Goal: Information Seeking & Learning: Check status

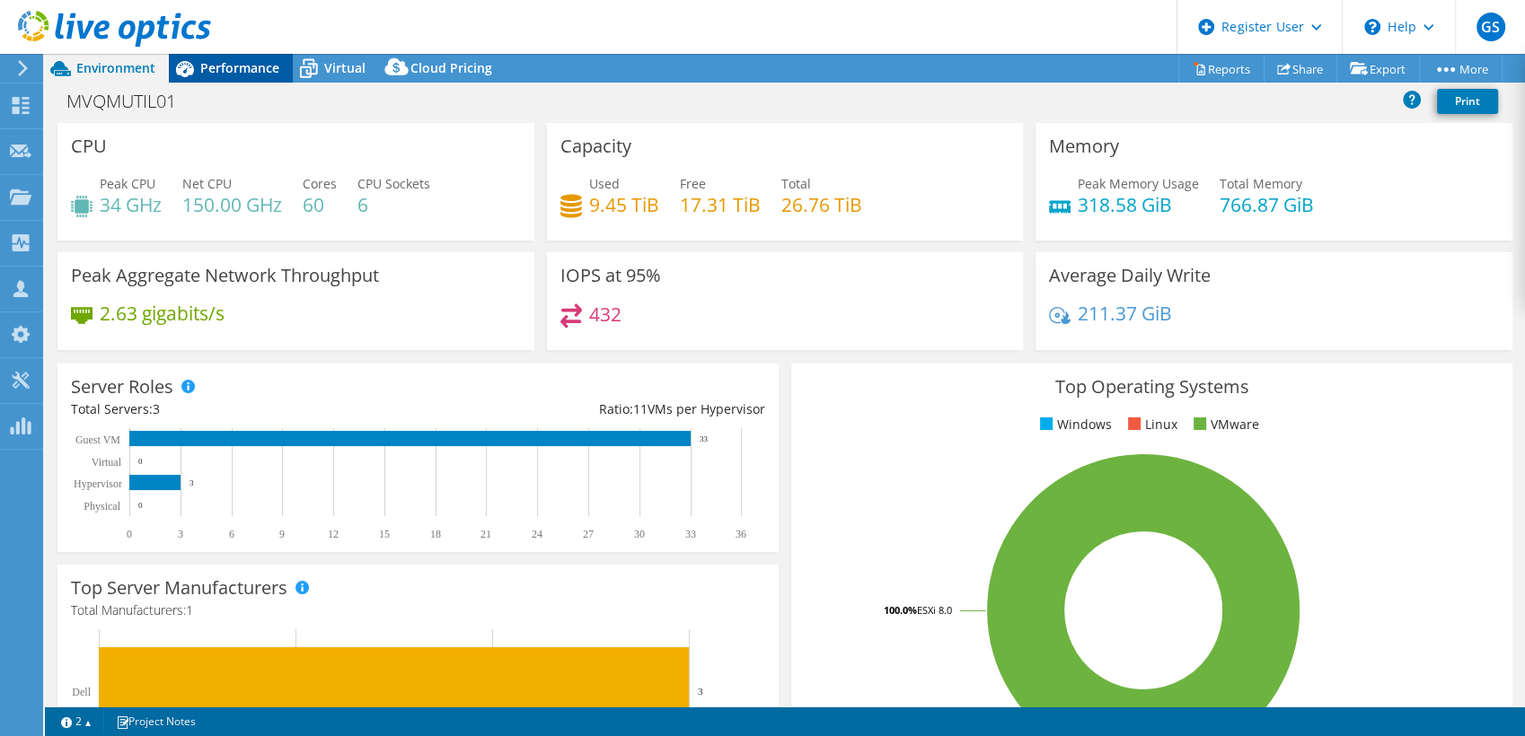
click at [221, 71] on span "Performance" at bounding box center [239, 67] width 79 height 17
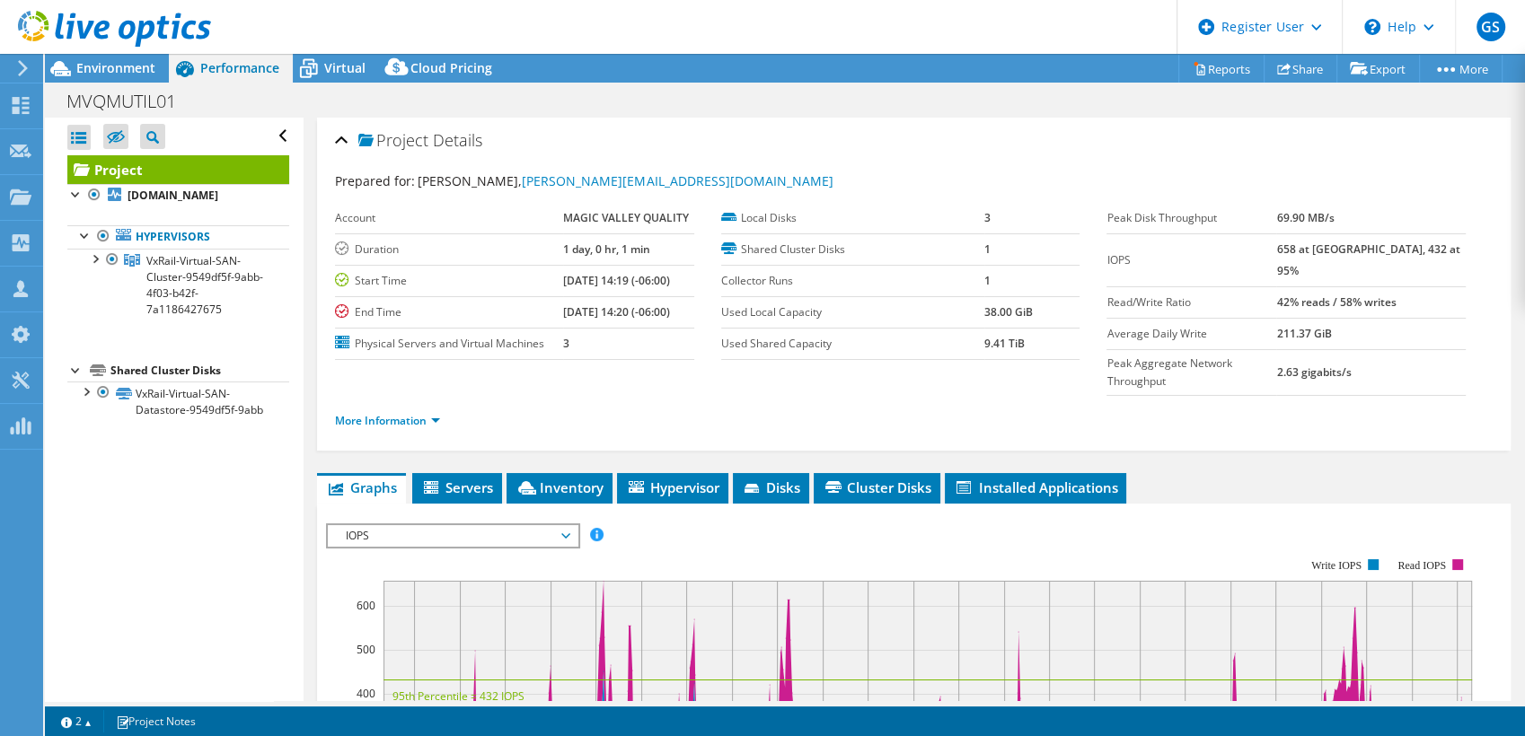
drag, startPoint x: 63, startPoint y: 61, endPoint x: 243, endPoint y: 71, distance: 180.8
click at [64, 61] on icon at bounding box center [60, 68] width 31 height 31
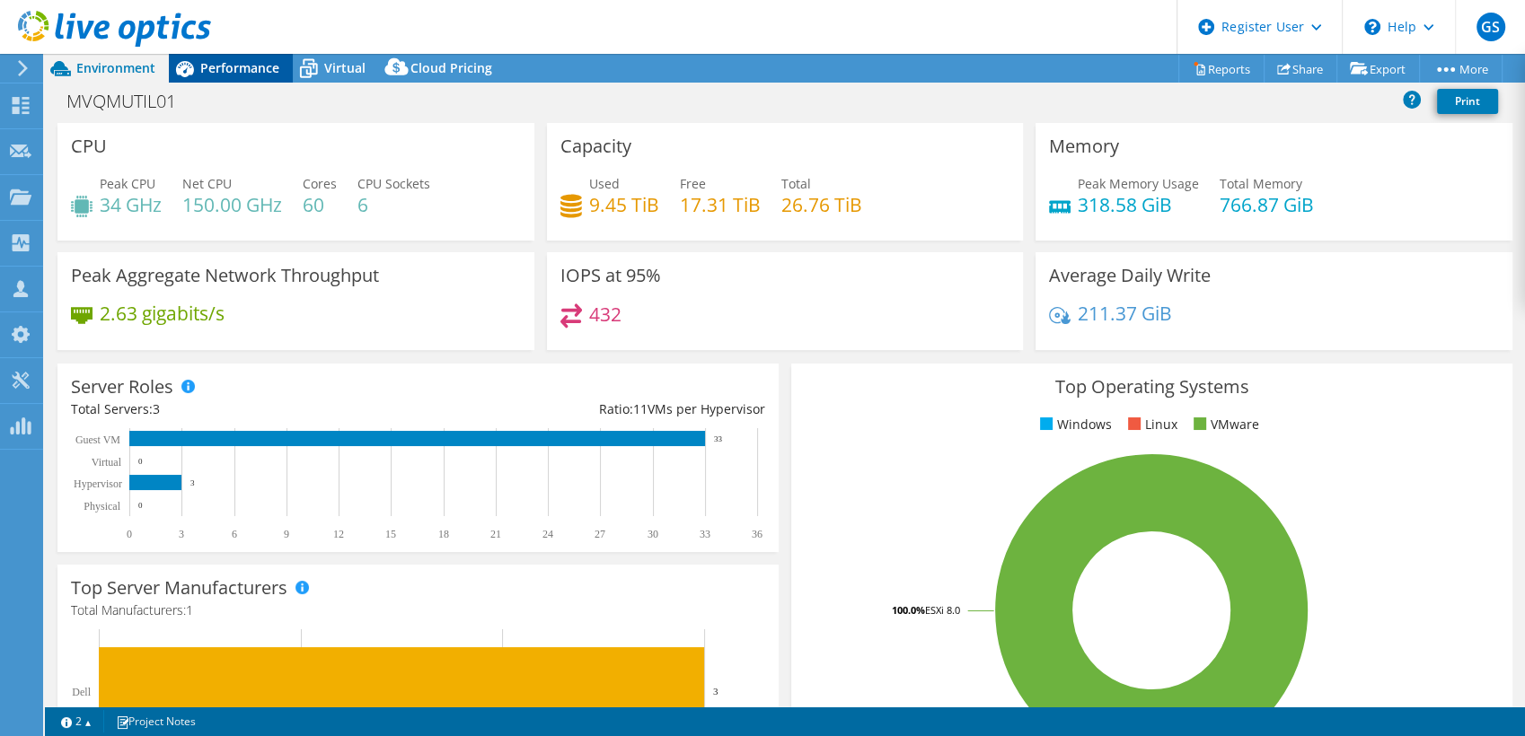
click at [253, 65] on span "Performance" at bounding box center [239, 67] width 79 height 17
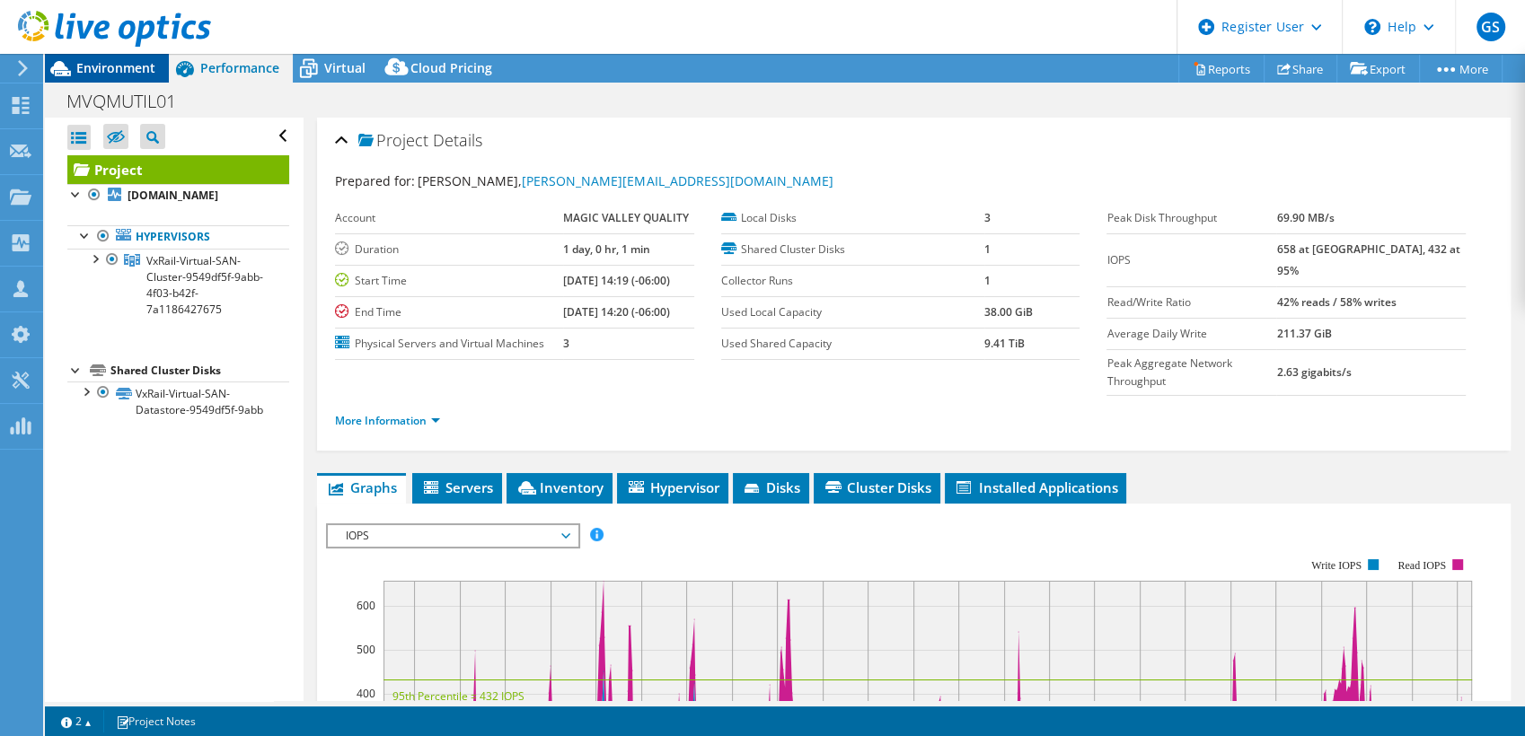
click at [113, 64] on span "Environment" at bounding box center [115, 67] width 79 height 17
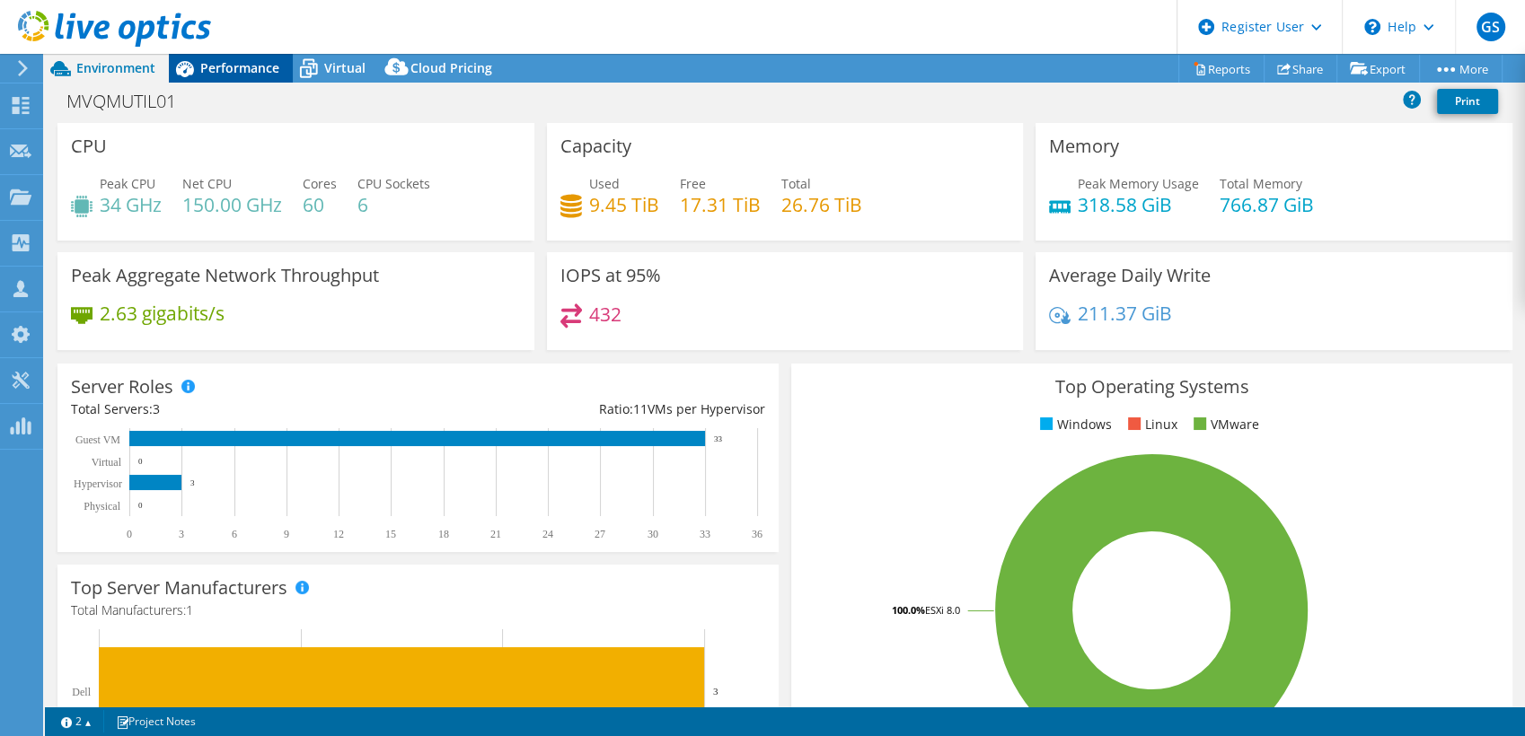
drag, startPoint x: 205, startPoint y: 69, endPoint x: 216, endPoint y: 75, distance: 13.3
click at [205, 69] on span "Performance" at bounding box center [239, 67] width 79 height 17
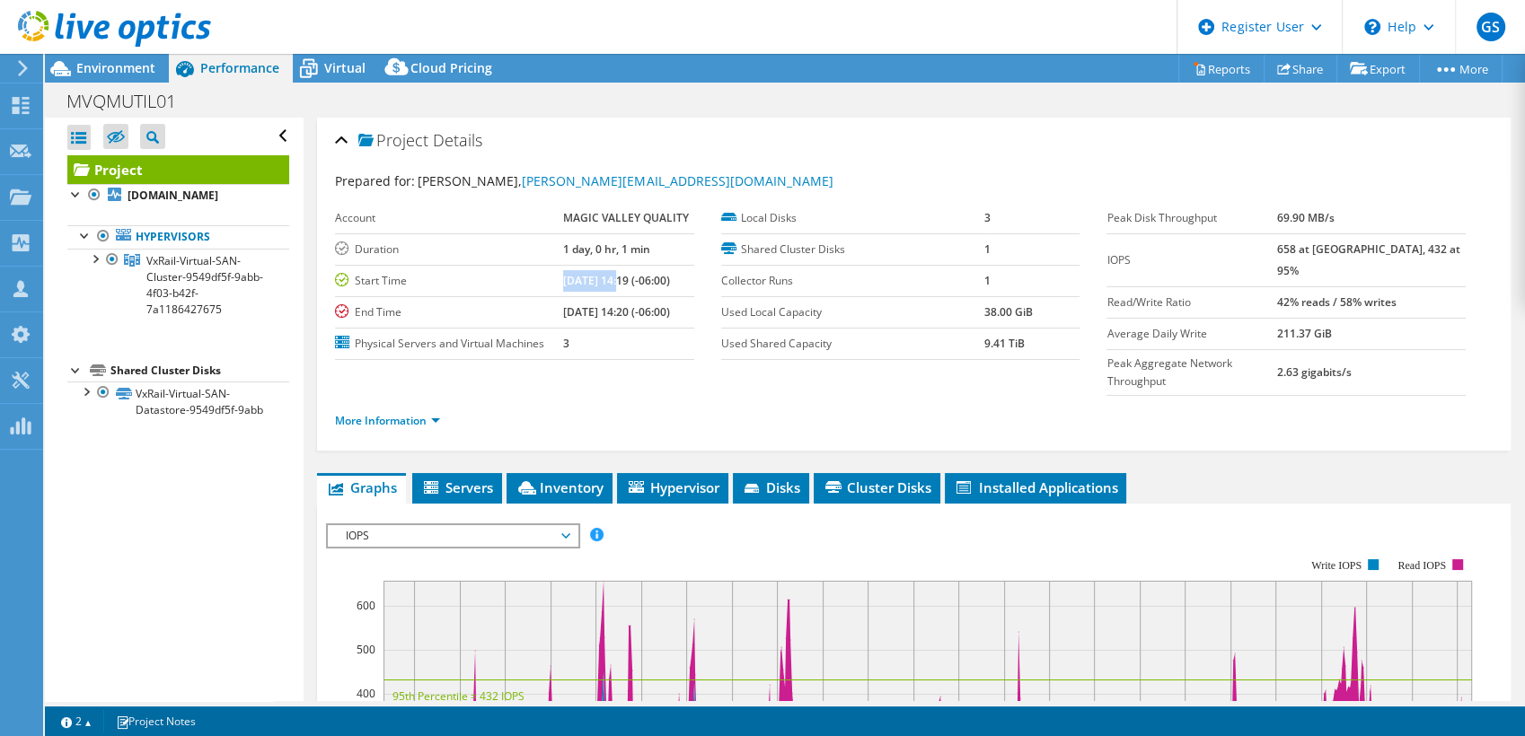
drag, startPoint x: 555, startPoint y: 283, endPoint x: 611, endPoint y: 281, distance: 55.7
click at [611, 281] on b "08/11/2025, 14:19 (-06:00)" at bounding box center [616, 280] width 107 height 15
drag, startPoint x: 611, startPoint y: 281, endPoint x: 576, endPoint y: 276, distance: 35.4
click at [576, 276] on b "08/11/2025, 14:19 (-06:00)" at bounding box center [616, 280] width 107 height 15
click at [576, 281] on b "08/11/2025, 14:19 (-06:00)" at bounding box center [616, 280] width 107 height 15
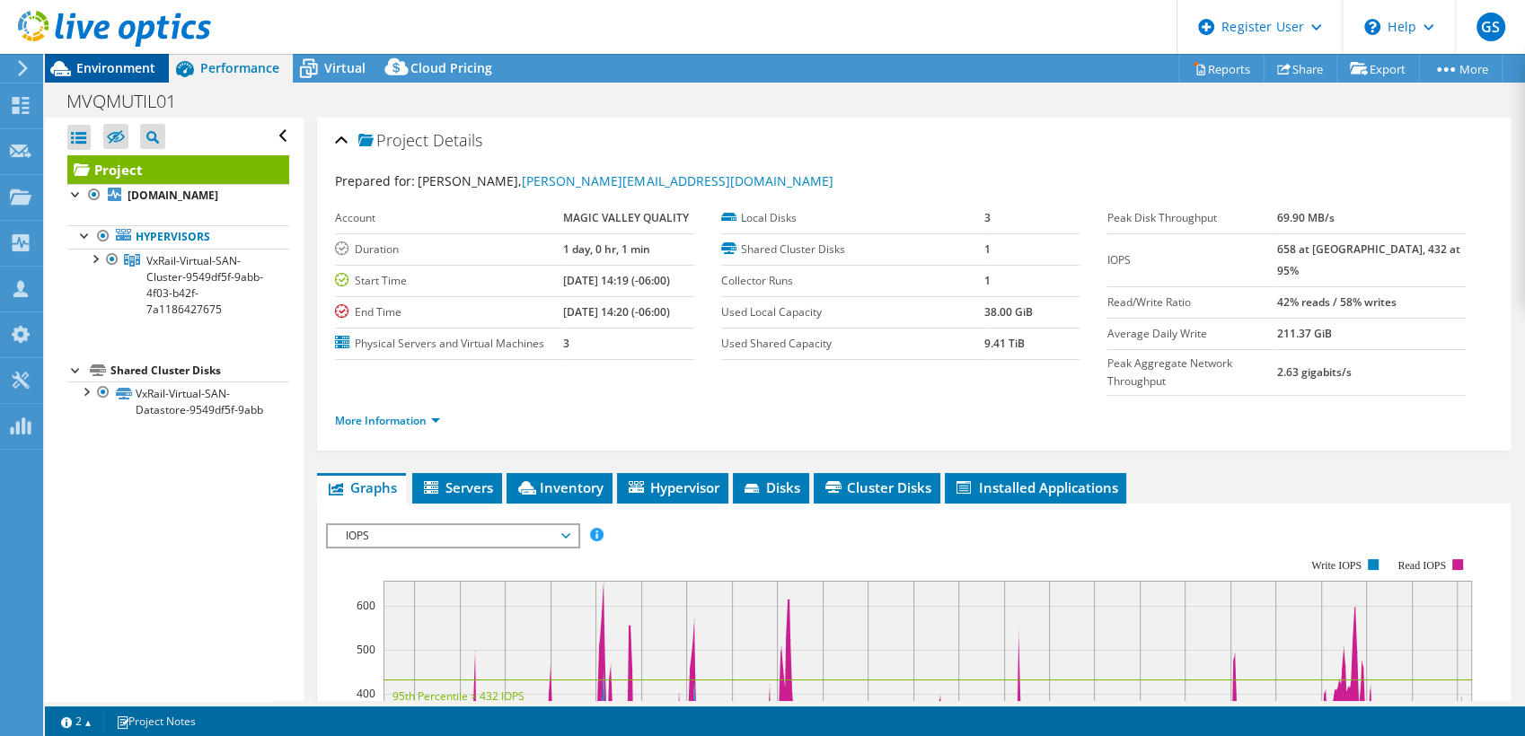
click at [136, 78] on div "Environment" at bounding box center [107, 68] width 124 height 29
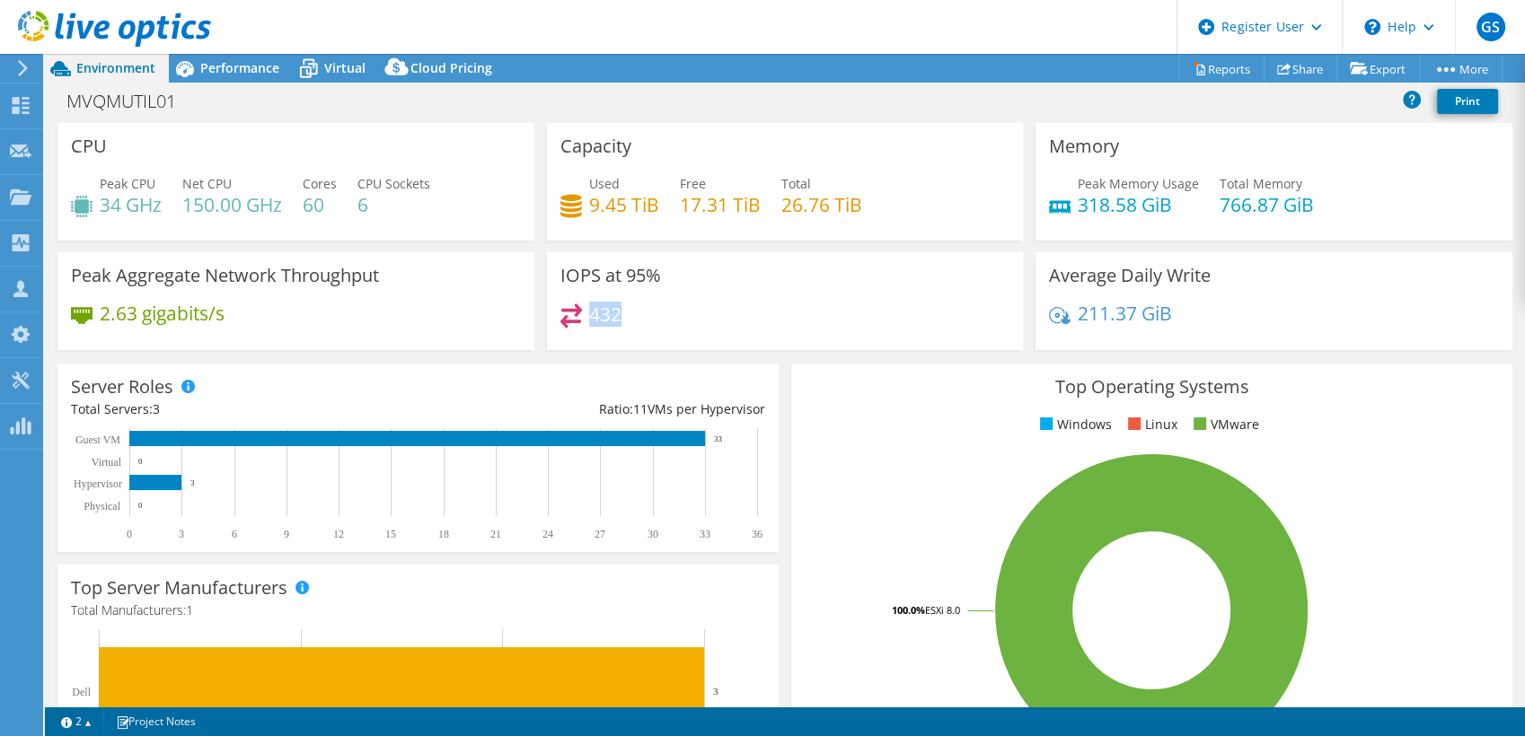
drag, startPoint x: 584, startPoint y: 320, endPoint x: 615, endPoint y: 319, distance: 31.4
click at [615, 319] on h4 "432" at bounding box center [605, 314] width 32 height 20
drag, startPoint x: 615, startPoint y: 319, endPoint x: 603, endPoint y: 316, distance: 12.0
click at [603, 316] on h4 "432" at bounding box center [605, 314] width 32 height 20
click at [609, 315] on h4 "432" at bounding box center [605, 314] width 32 height 20
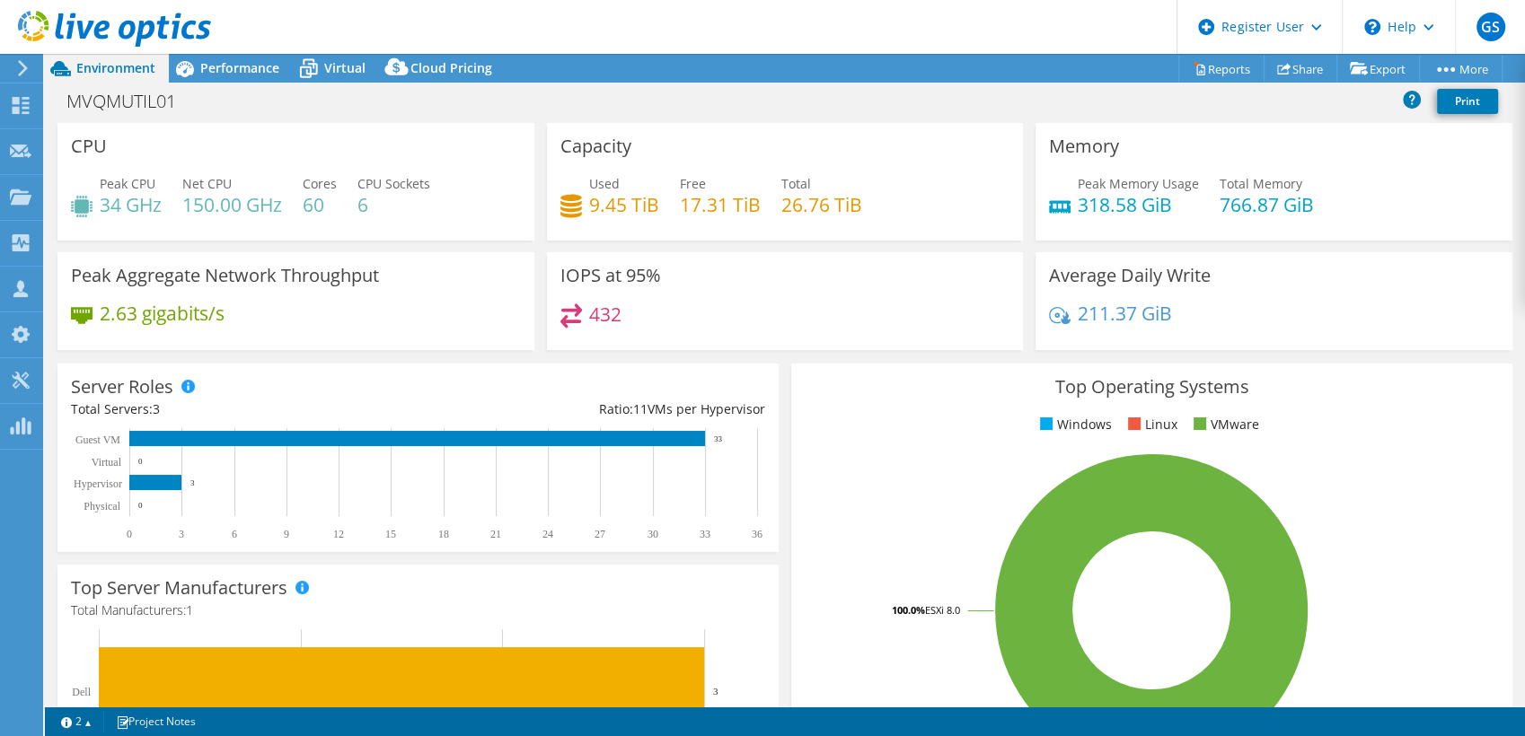
drag, startPoint x: 215, startPoint y: 70, endPoint x: 272, endPoint y: 86, distance: 59.7
click at [216, 70] on span "Performance" at bounding box center [239, 67] width 79 height 17
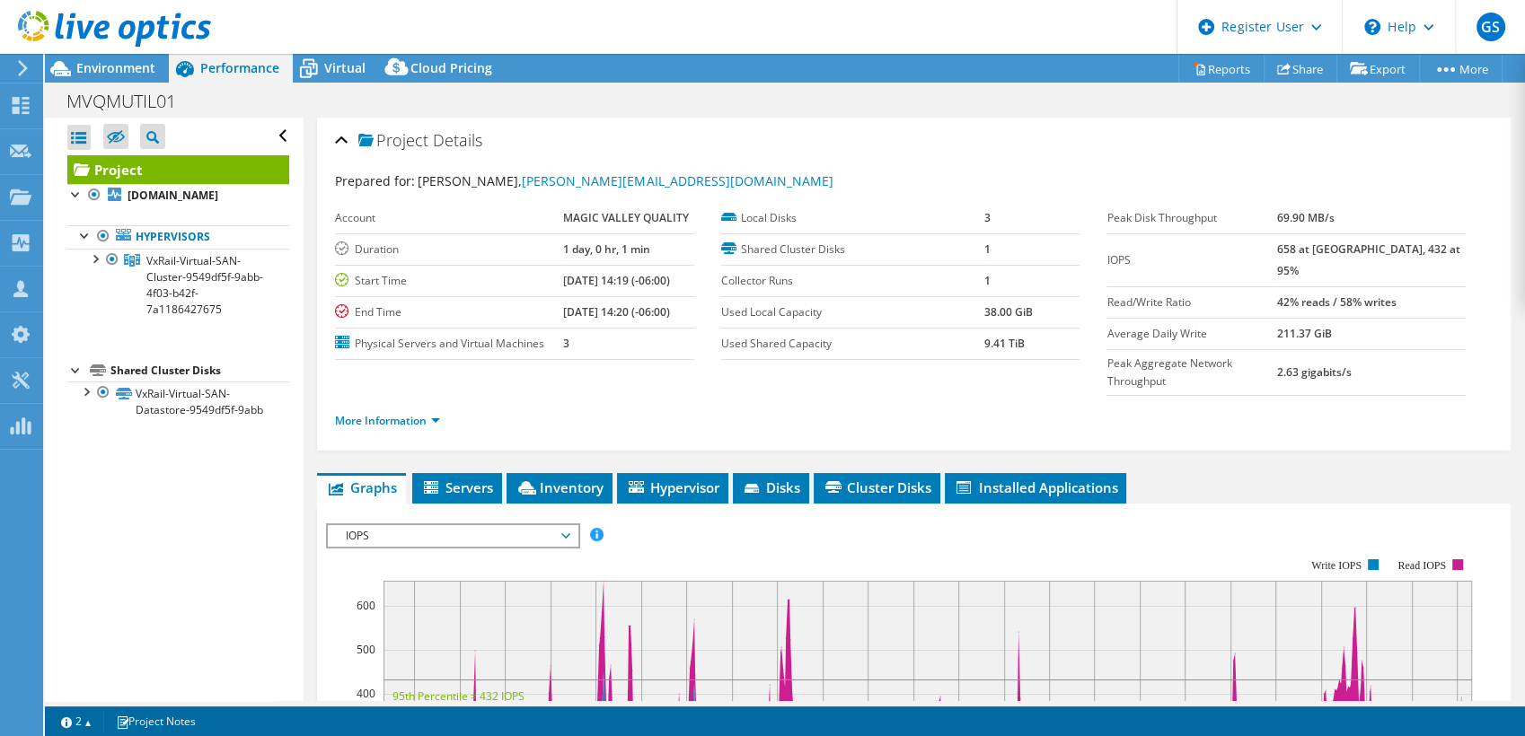
drag, startPoint x: 1309, startPoint y: 251, endPoint x: 1333, endPoint y: 248, distance: 23.5
click at [1333, 248] on tr "IOPS 658 at Peak, 432 at 95%" at bounding box center [1285, 259] width 358 height 53
drag, startPoint x: 1333, startPoint y: 248, endPoint x: 1323, endPoint y: 248, distance: 9.9
click at [1323, 248] on b "658 at Peak, 432 at 95%" at bounding box center [1367, 260] width 183 height 37
click at [1322, 251] on b "658 at Peak, 432 at 95%" at bounding box center [1367, 260] width 183 height 37
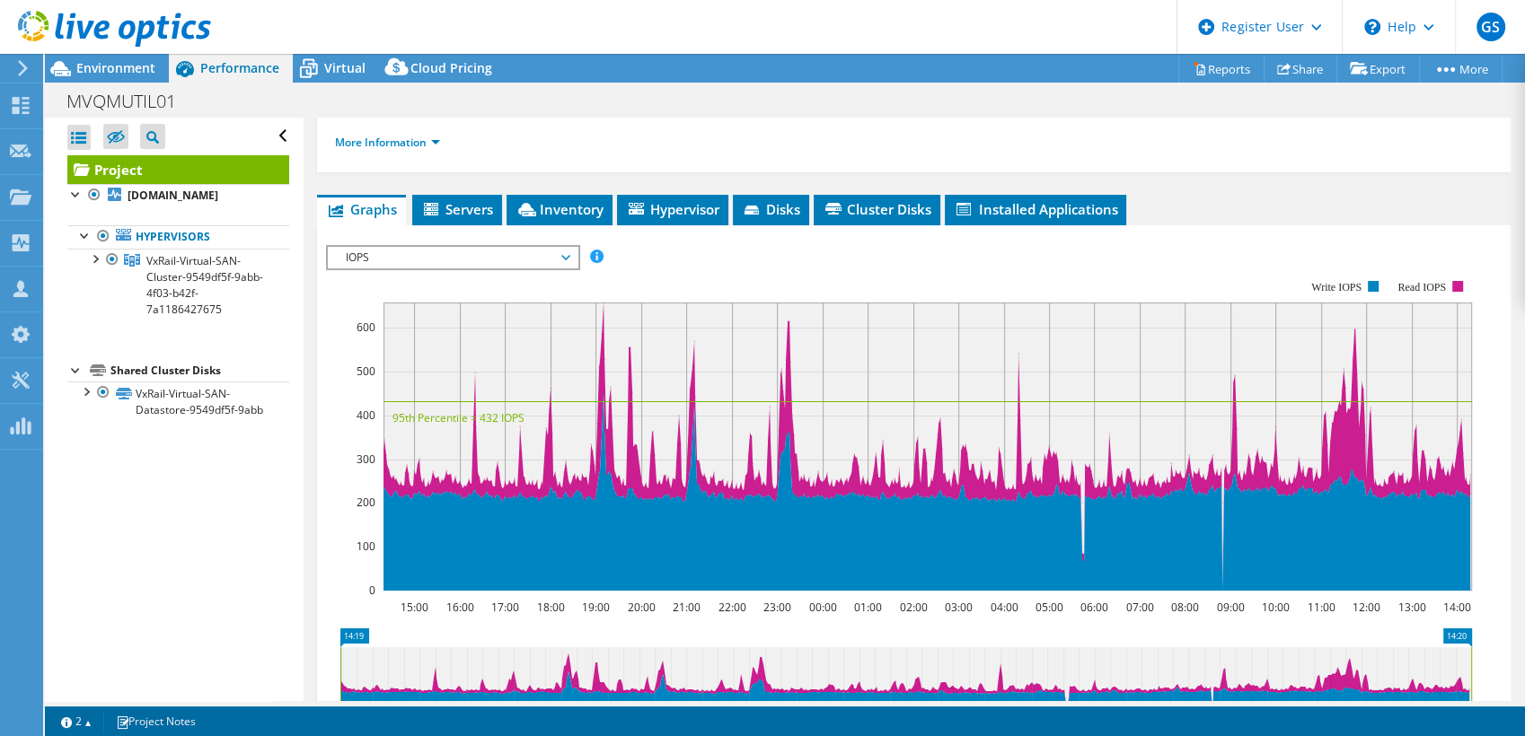
scroll to position [299, 0]
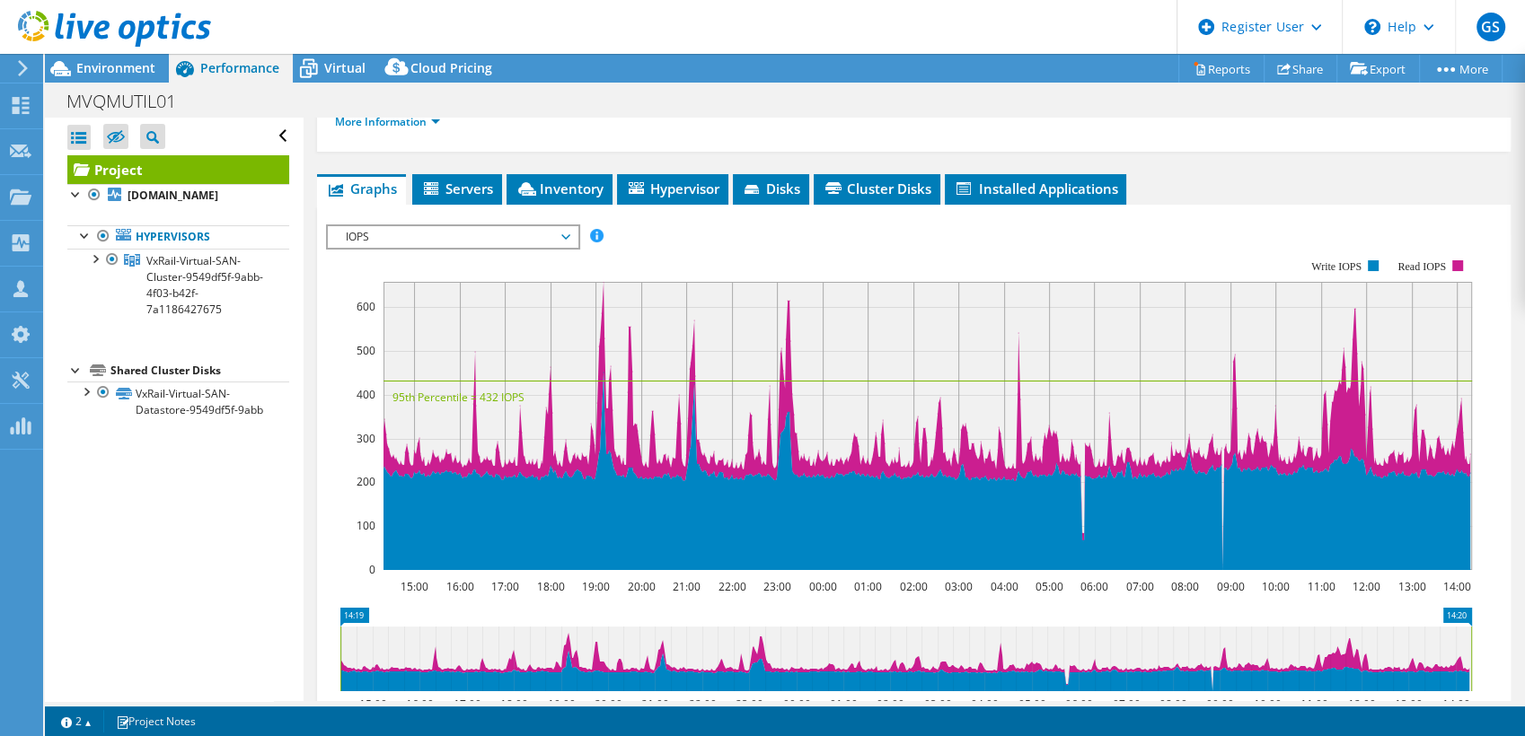
click at [425, 226] on span "IOPS" at bounding box center [452, 237] width 231 height 22
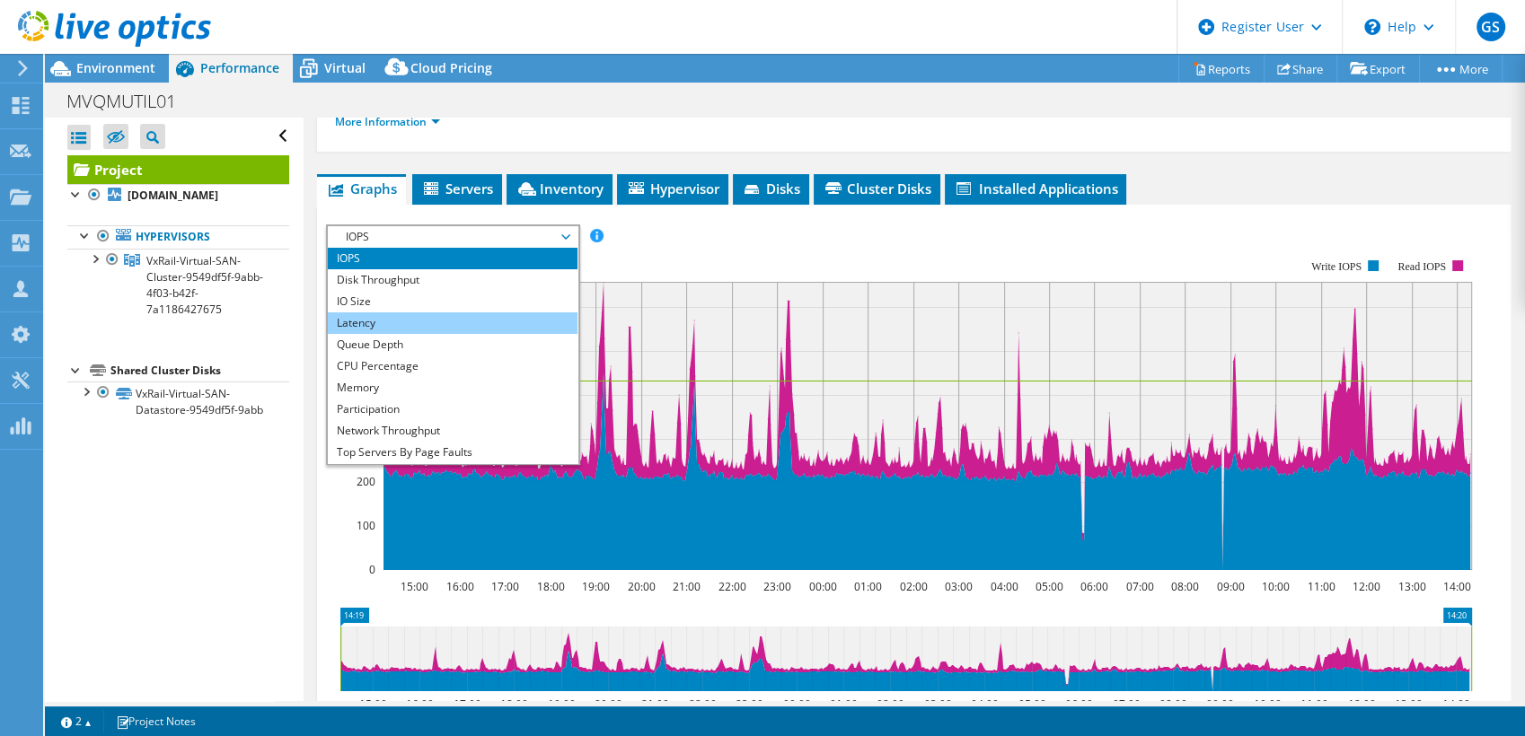
click at [380, 312] on li "Latency" at bounding box center [452, 323] width 249 height 22
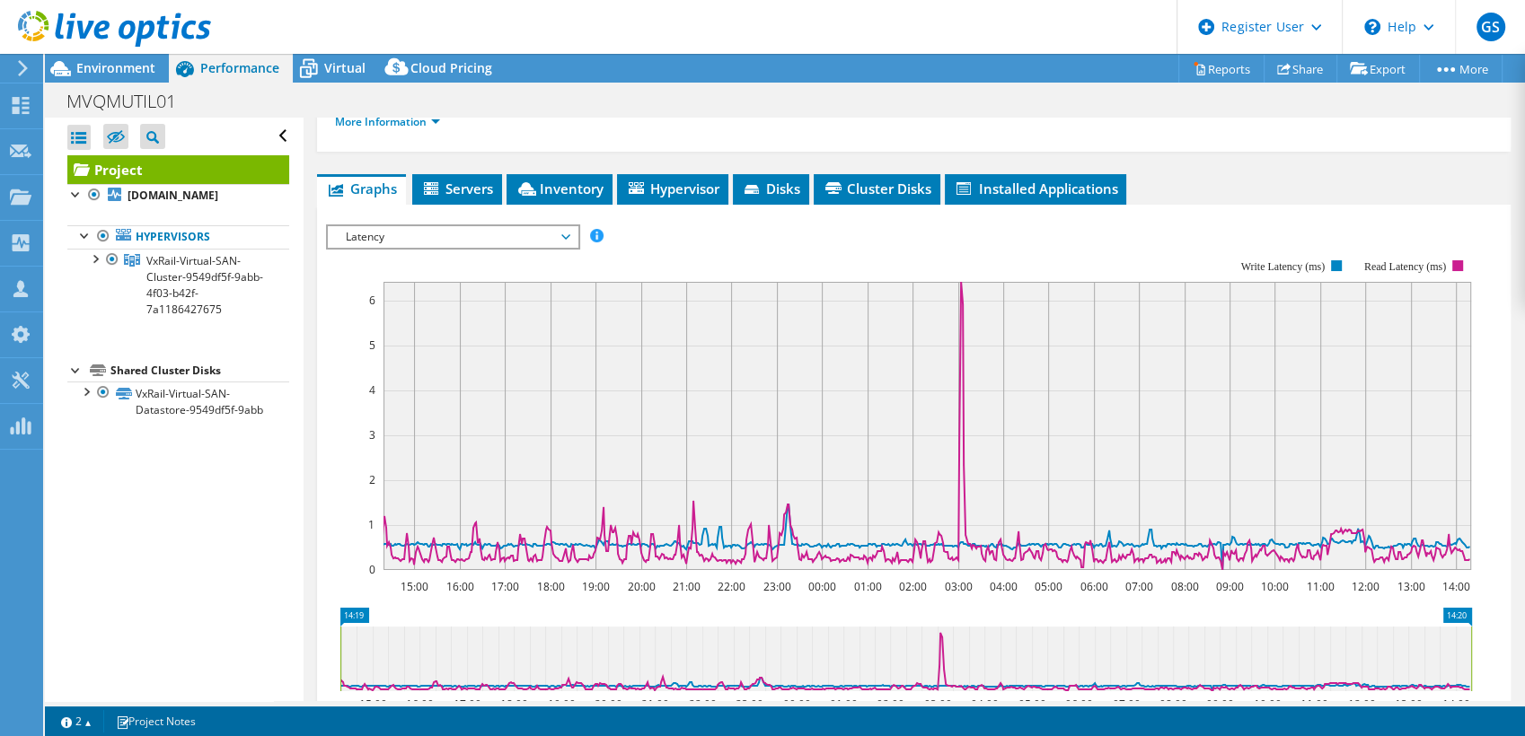
click at [449, 226] on span "Latency" at bounding box center [452, 237] width 231 height 22
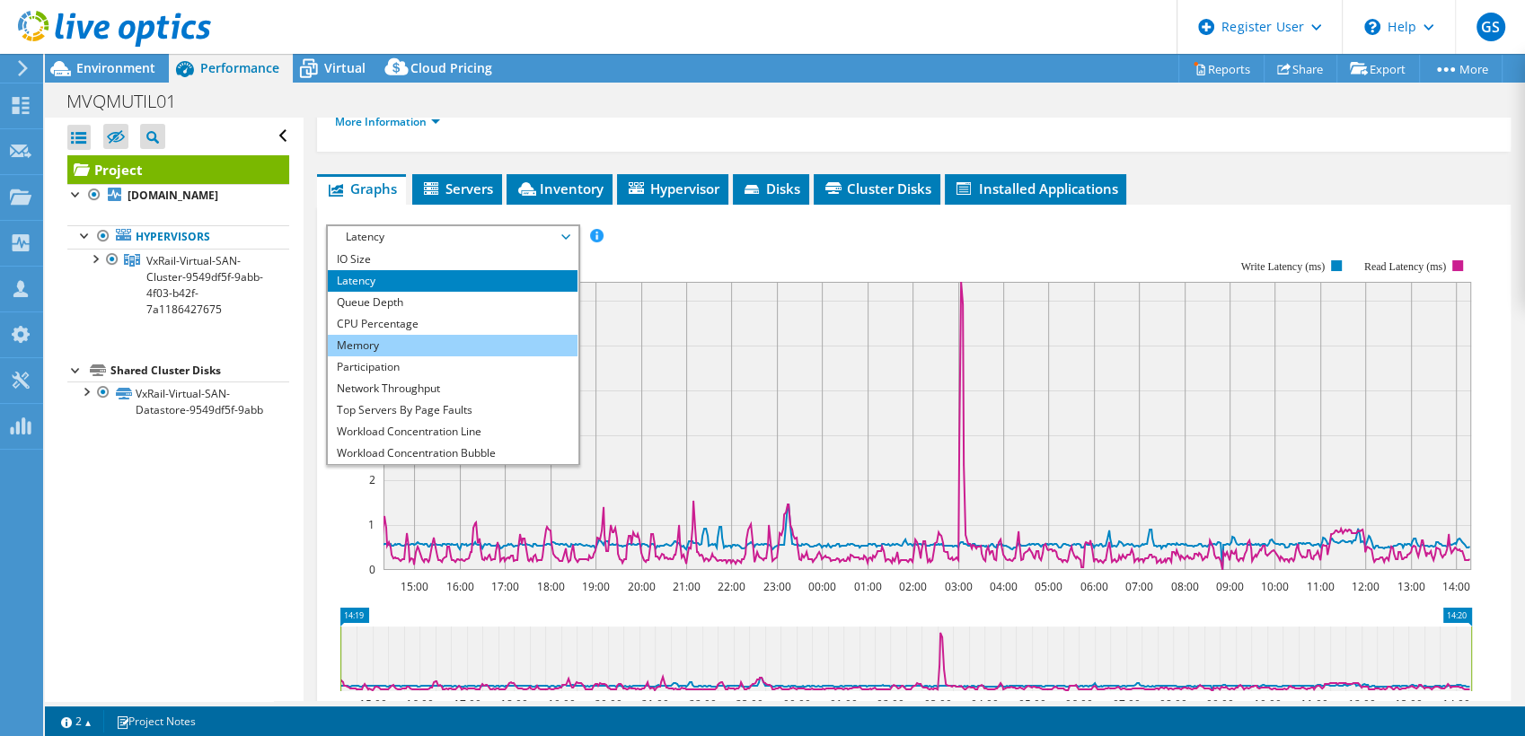
scroll to position [65, 0]
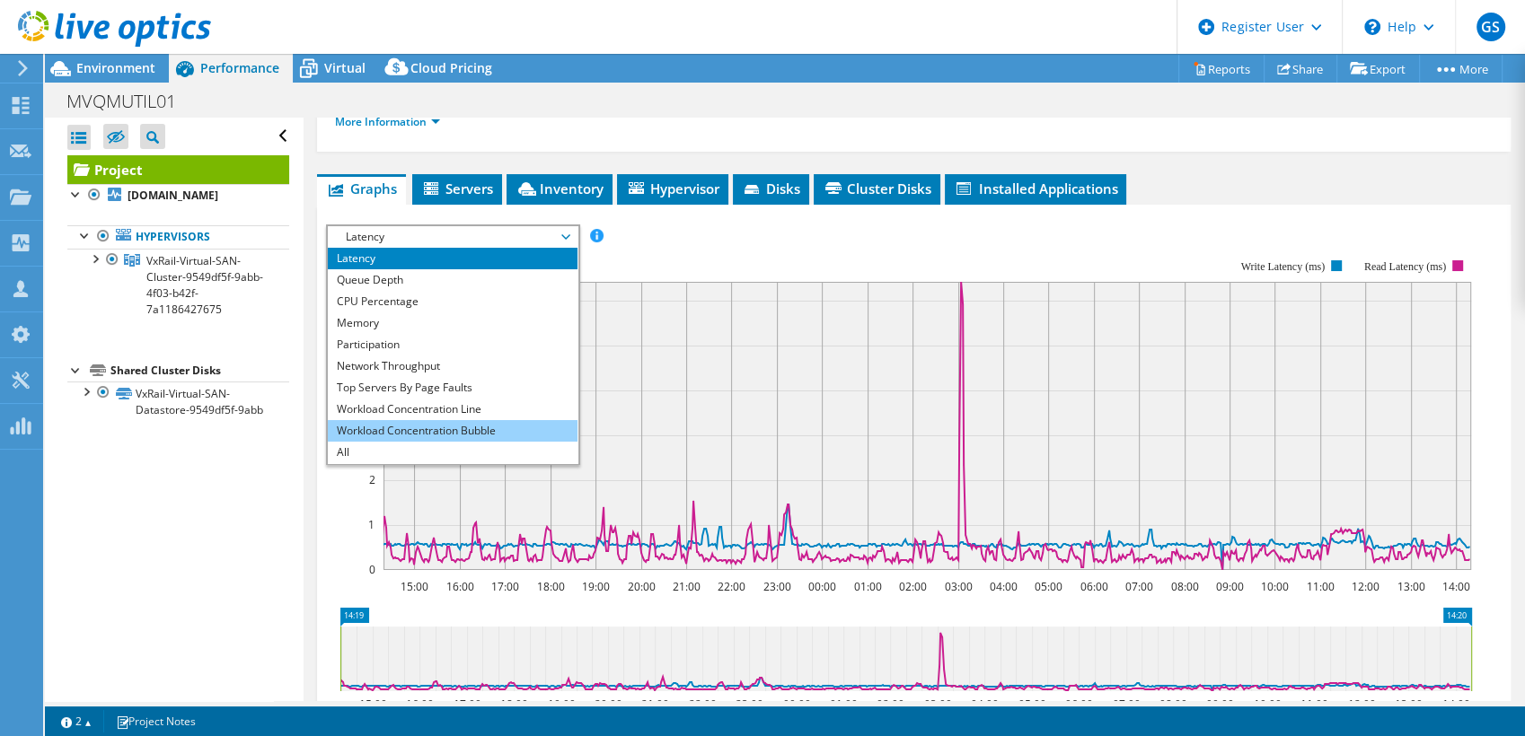
drag, startPoint x: 412, startPoint y: 394, endPoint x: 432, endPoint y: 392, distance: 19.9
click at [412, 420] on li "Workload Concentration Bubble" at bounding box center [452, 431] width 249 height 22
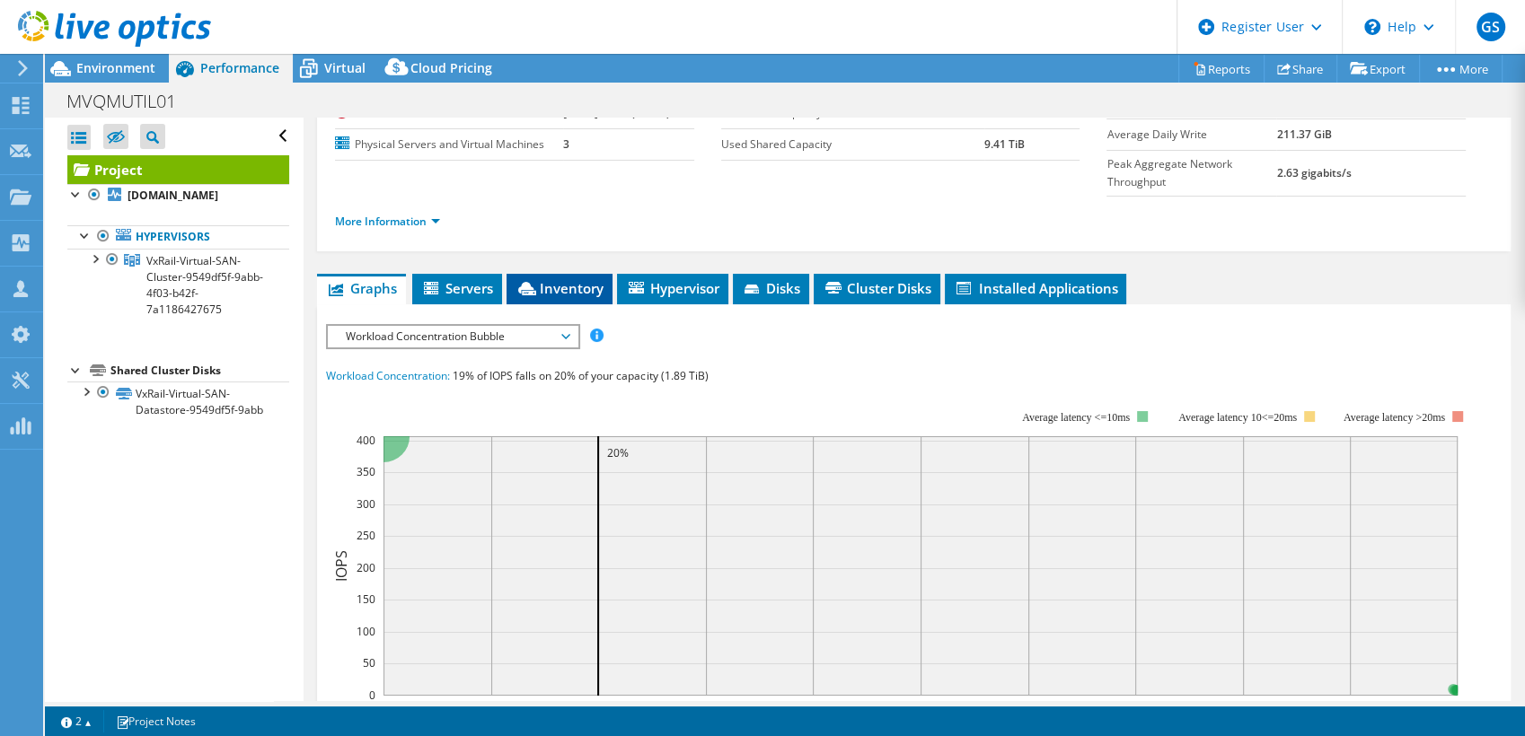
scroll to position [0, 0]
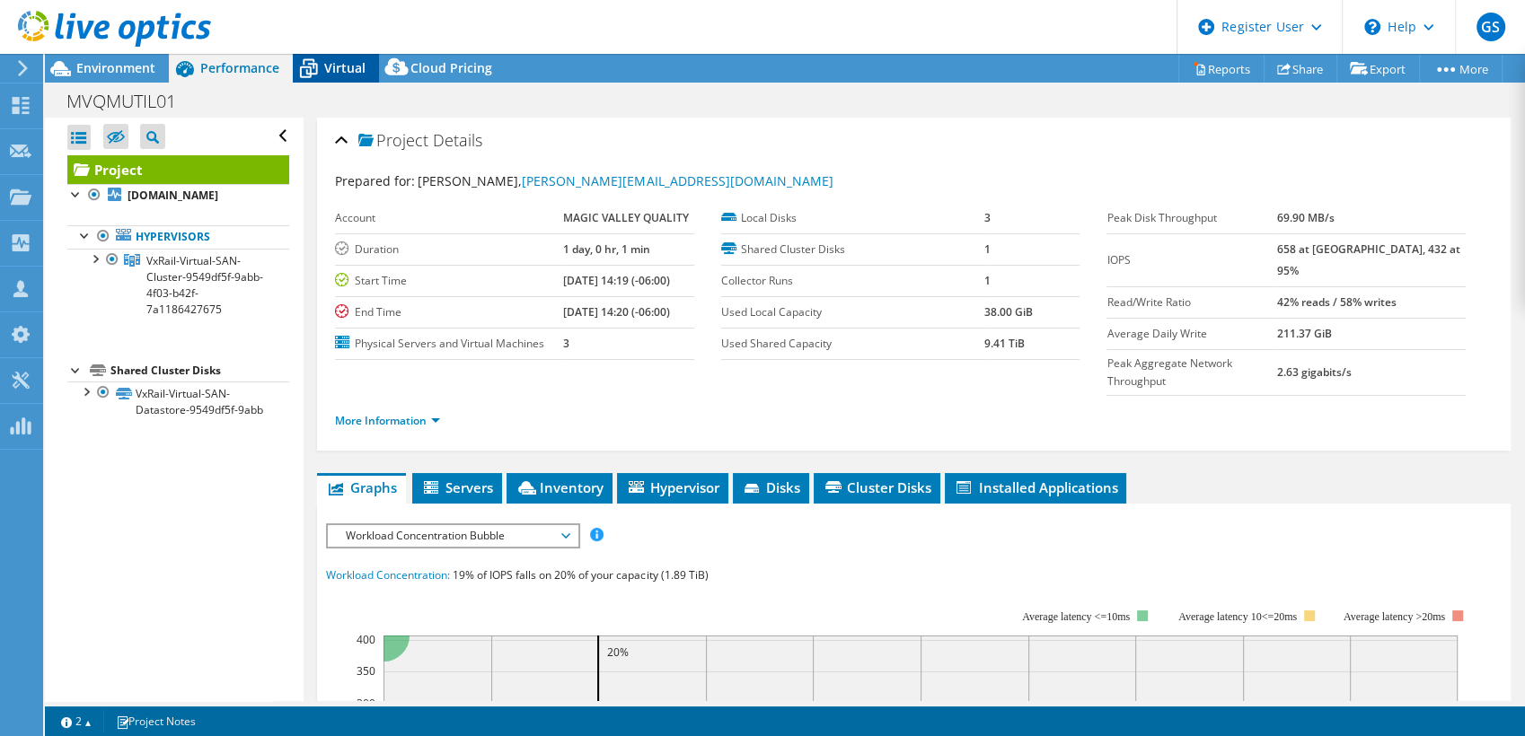
click at [330, 72] on span "Virtual" at bounding box center [344, 67] width 41 height 17
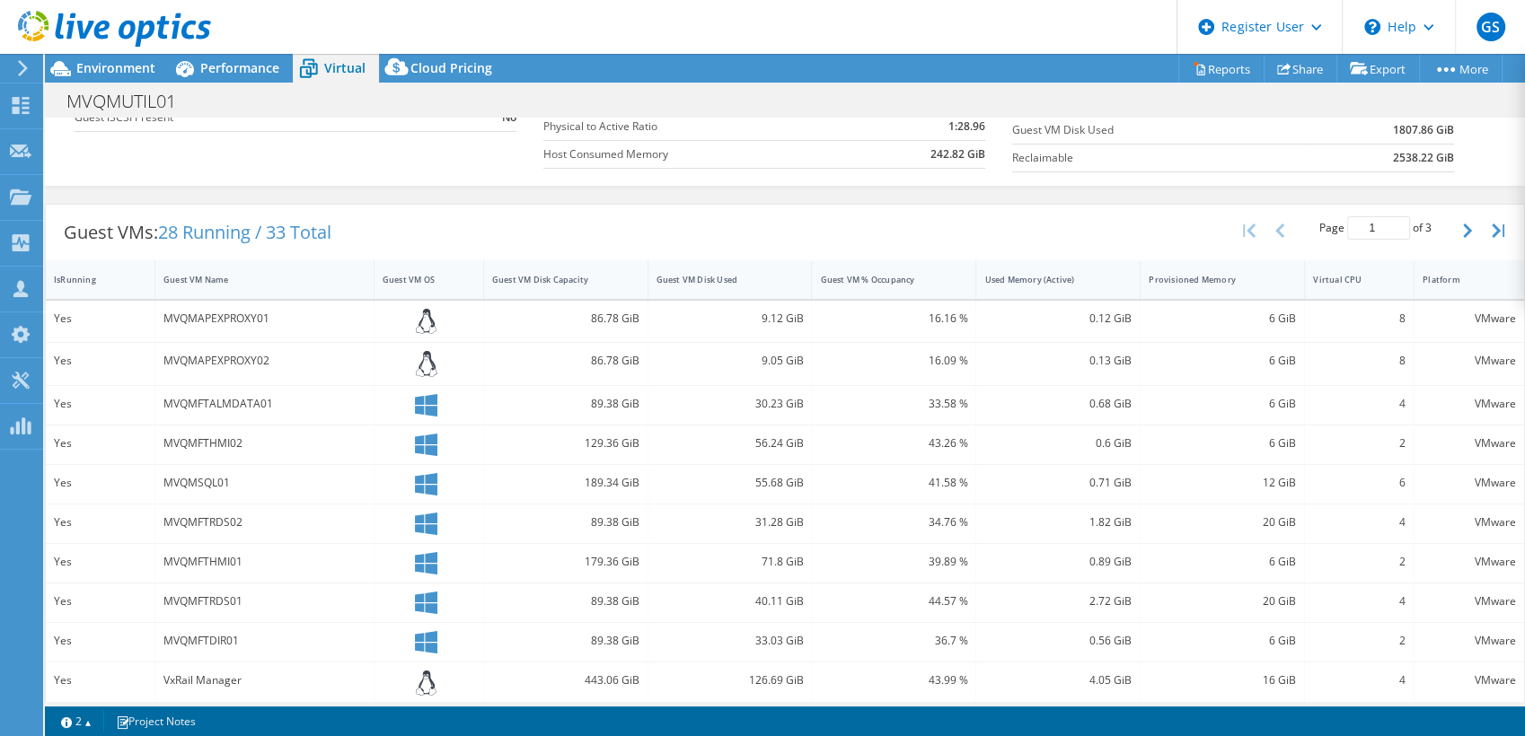
scroll to position [299, 0]
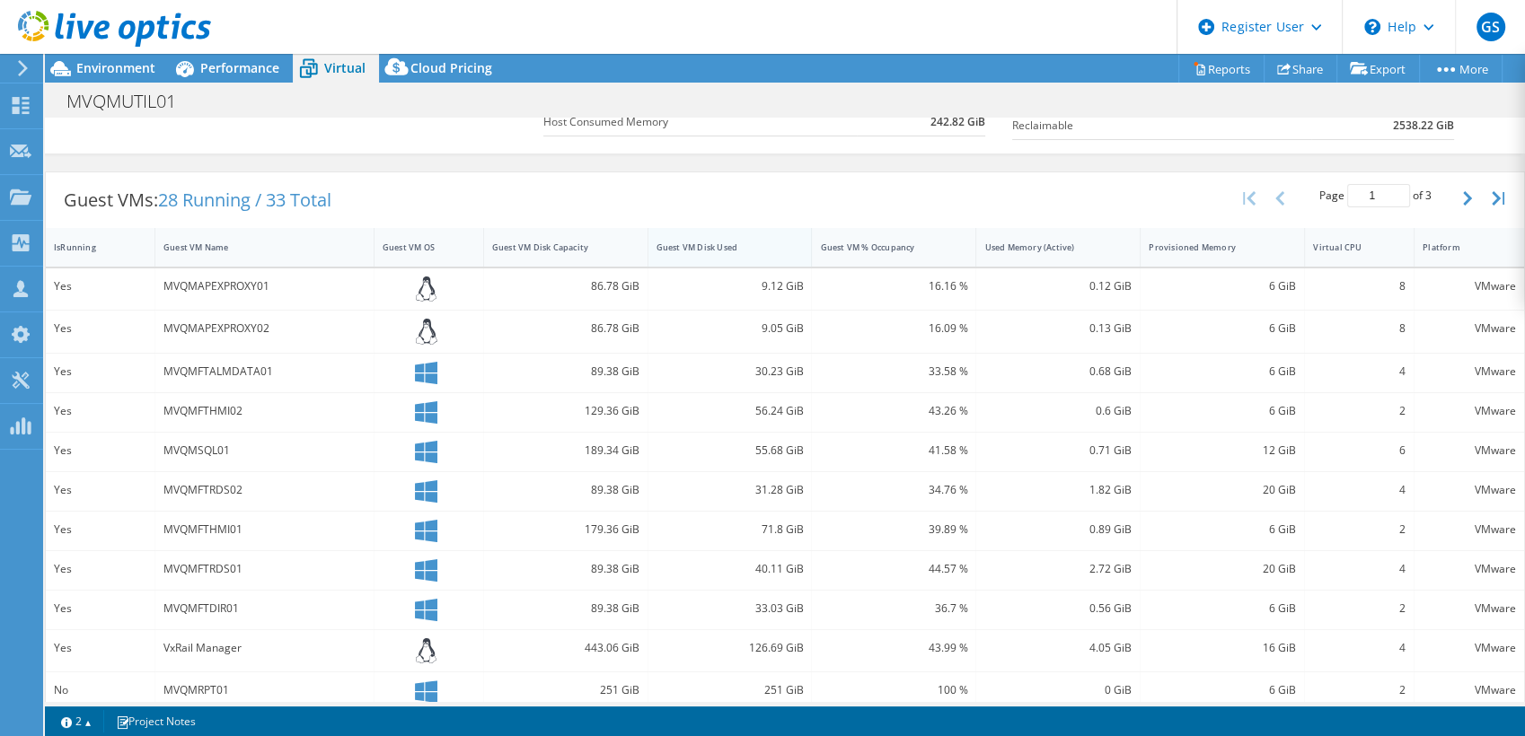
click at [746, 248] on div "Guest VM Disk Used" at bounding box center [719, 248] width 126 height 12
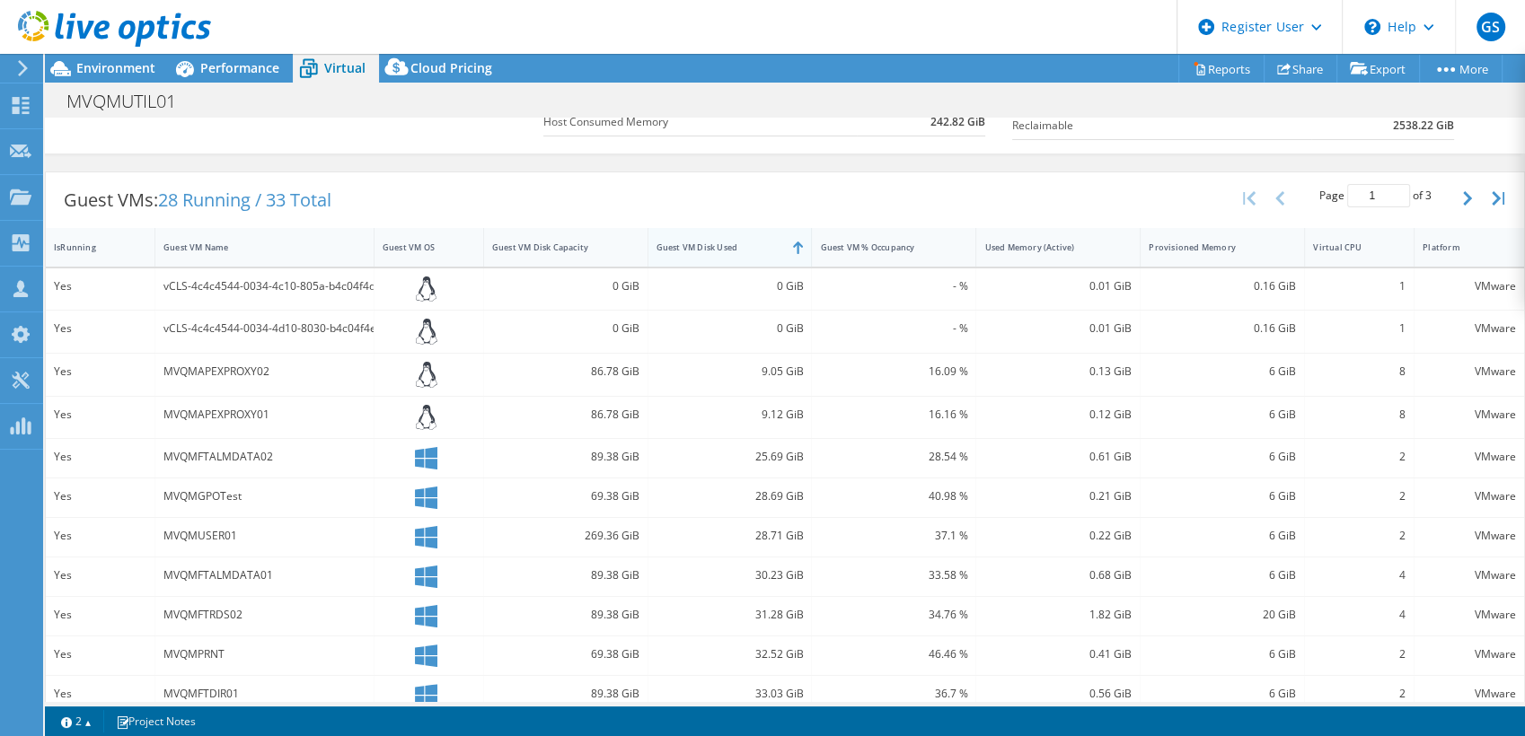
click at [746, 248] on div "Guest VM Disk Used" at bounding box center [719, 248] width 126 height 12
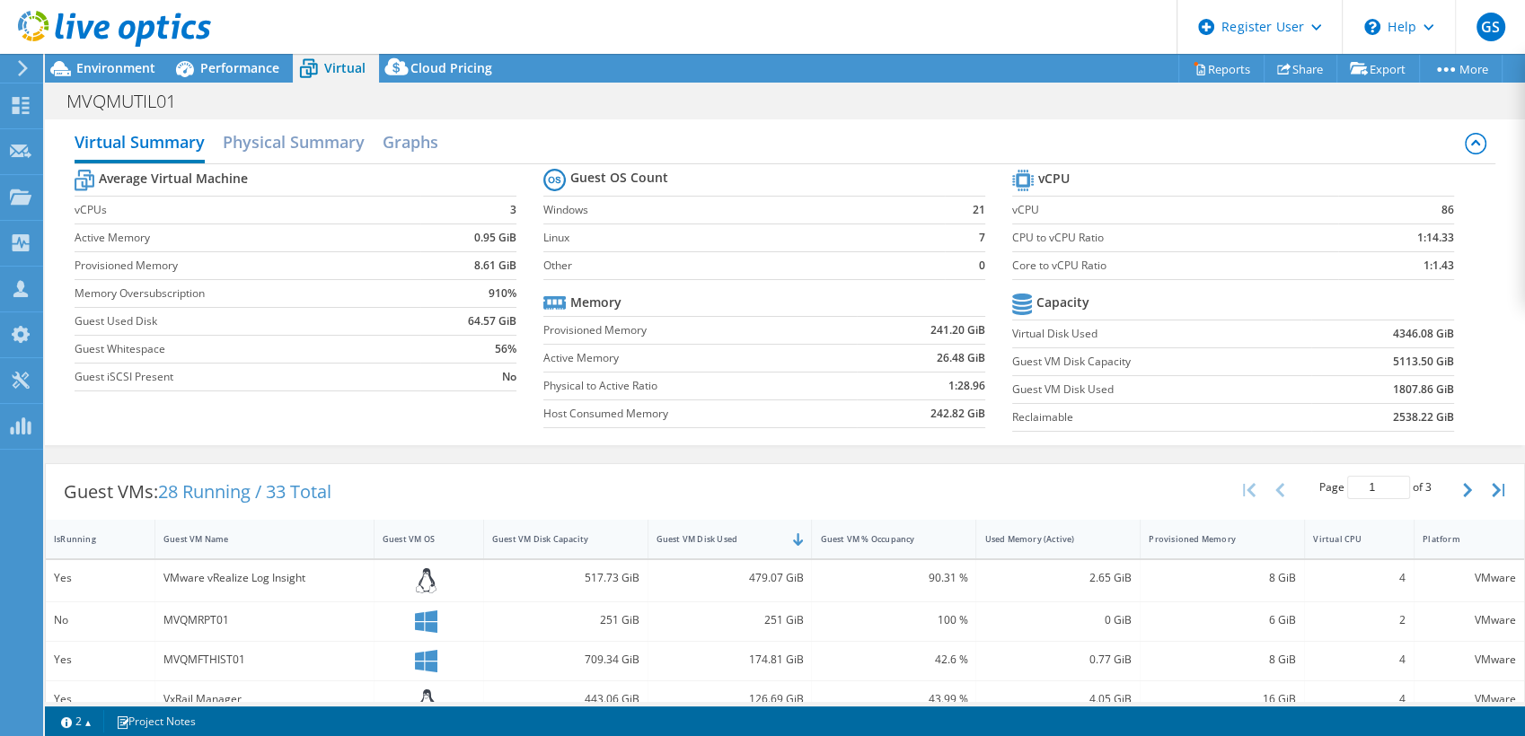
scroll to position [0, 0]
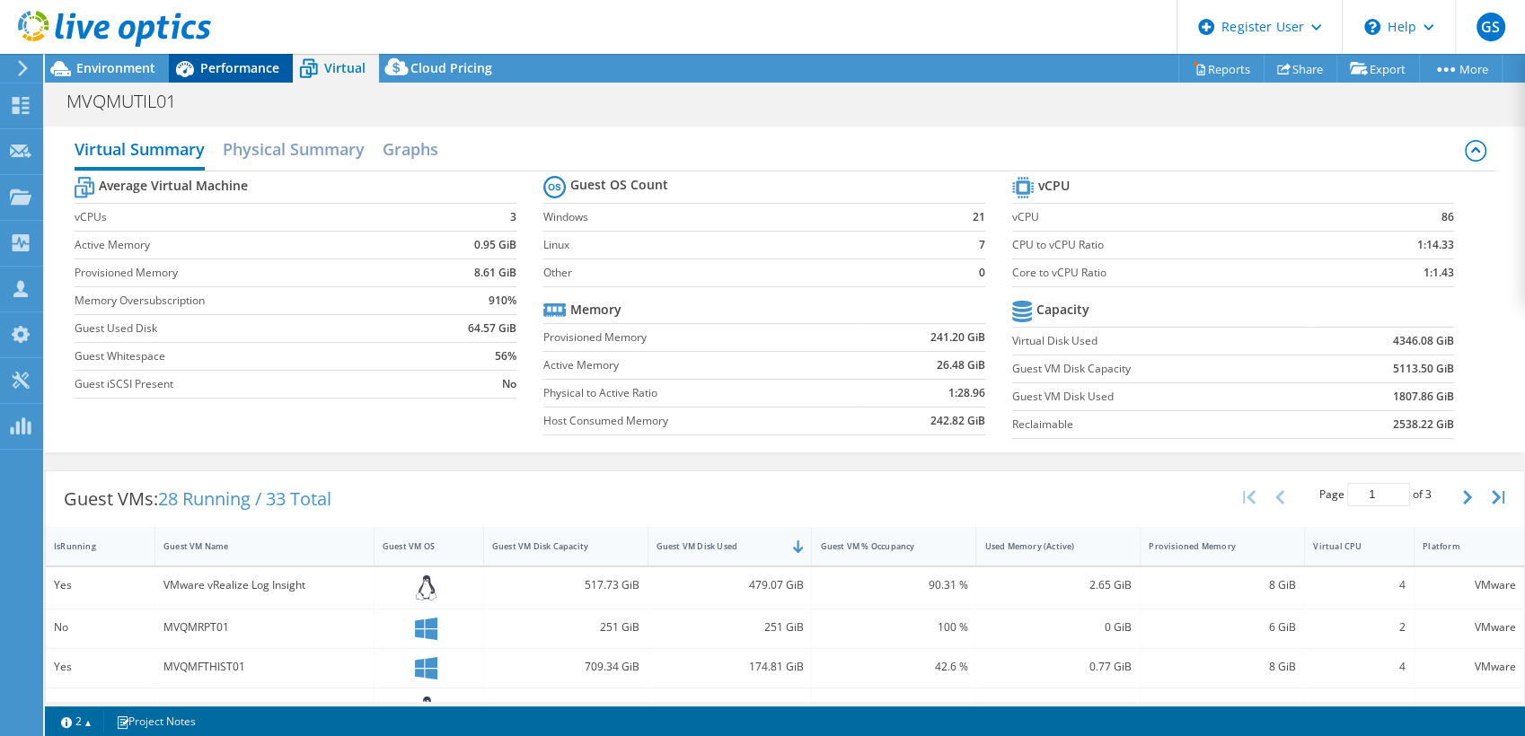
click at [226, 64] on span "Performance" at bounding box center [239, 67] width 79 height 17
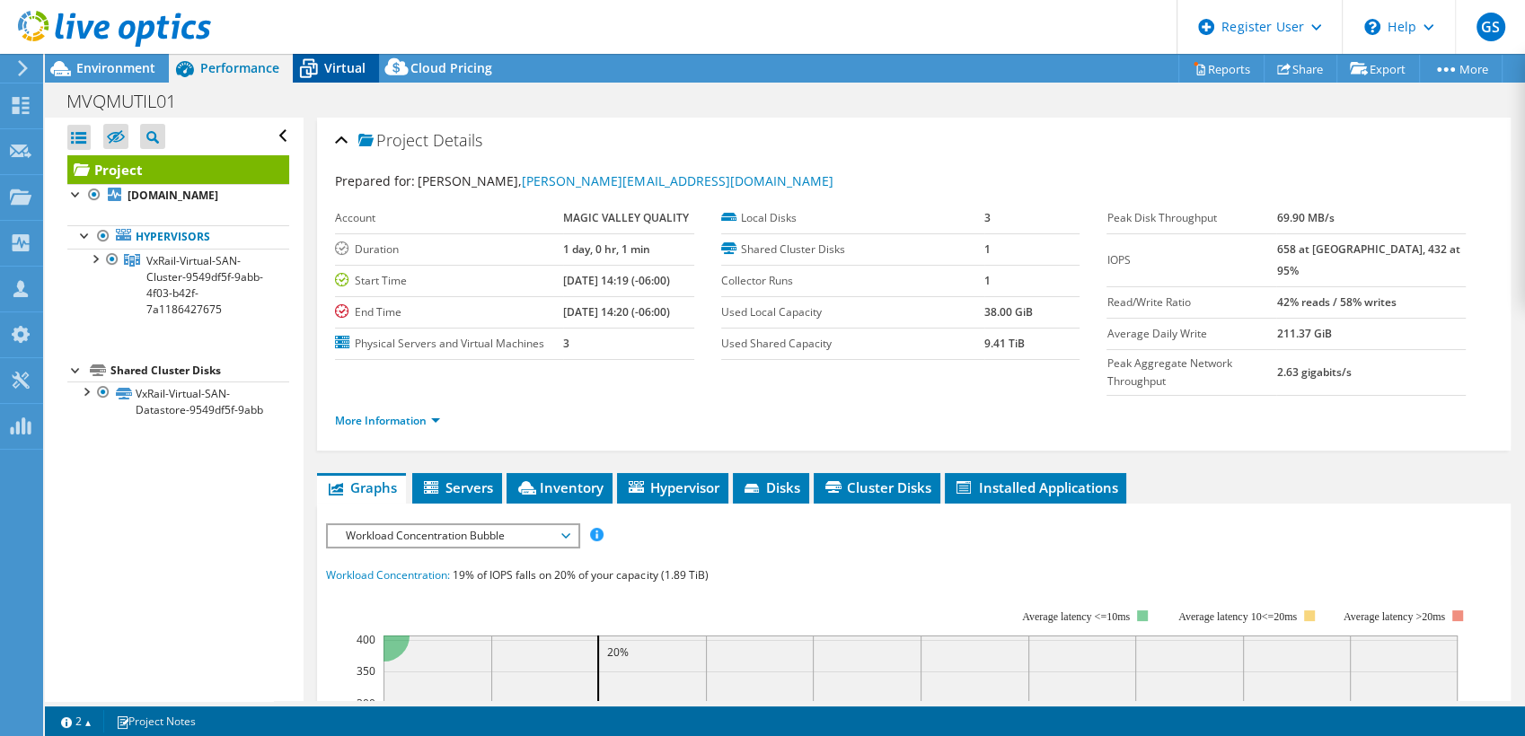
click at [330, 78] on div "Virtual" at bounding box center [336, 68] width 86 height 29
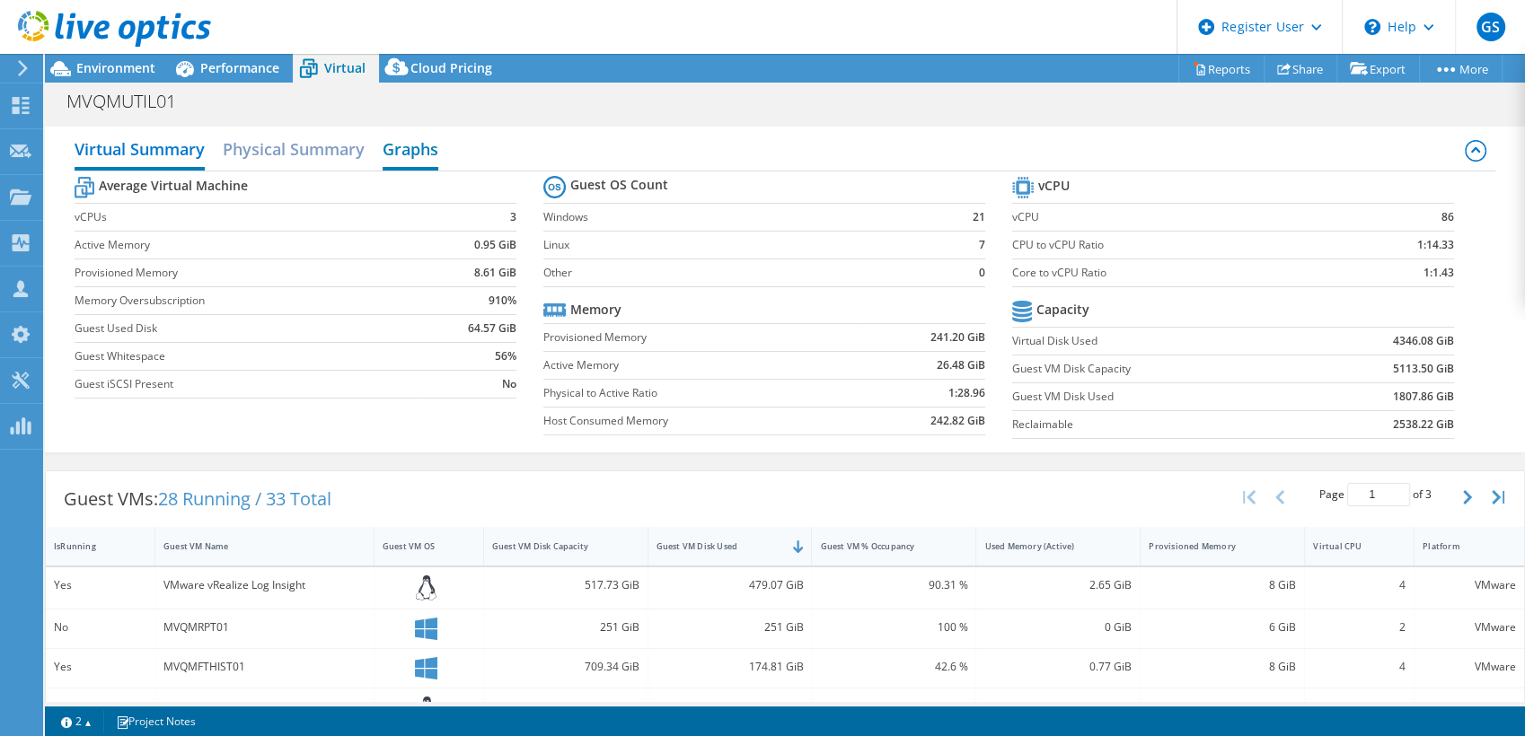
click at [422, 153] on h2 "Graphs" at bounding box center [411, 151] width 56 height 40
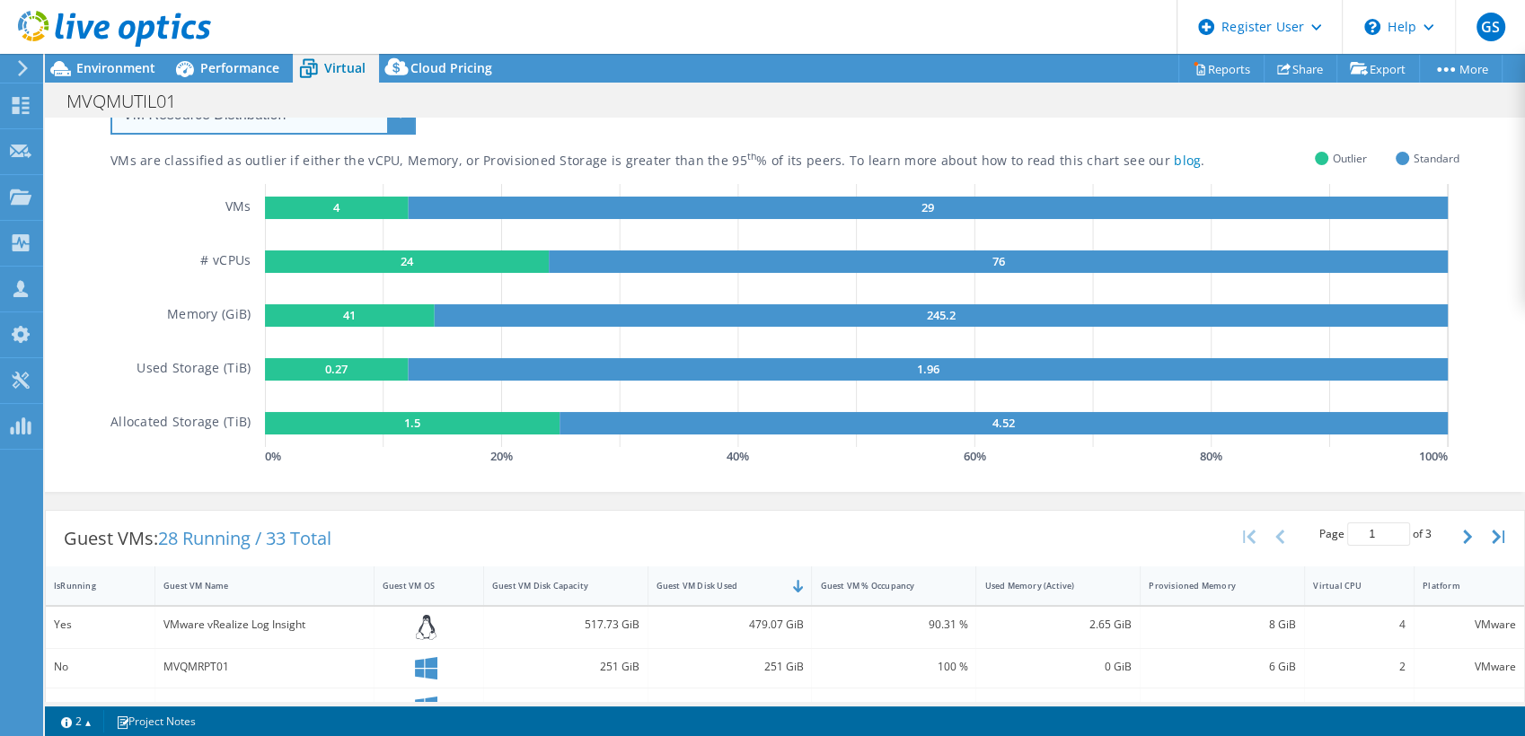
drag, startPoint x: 291, startPoint y: 128, endPoint x: 295, endPoint y: 147, distance: 19.2
click at [291, 128] on select "VM Resource Distribution Provisioning Contrast Over Provisioning" at bounding box center [262, 114] width 305 height 40
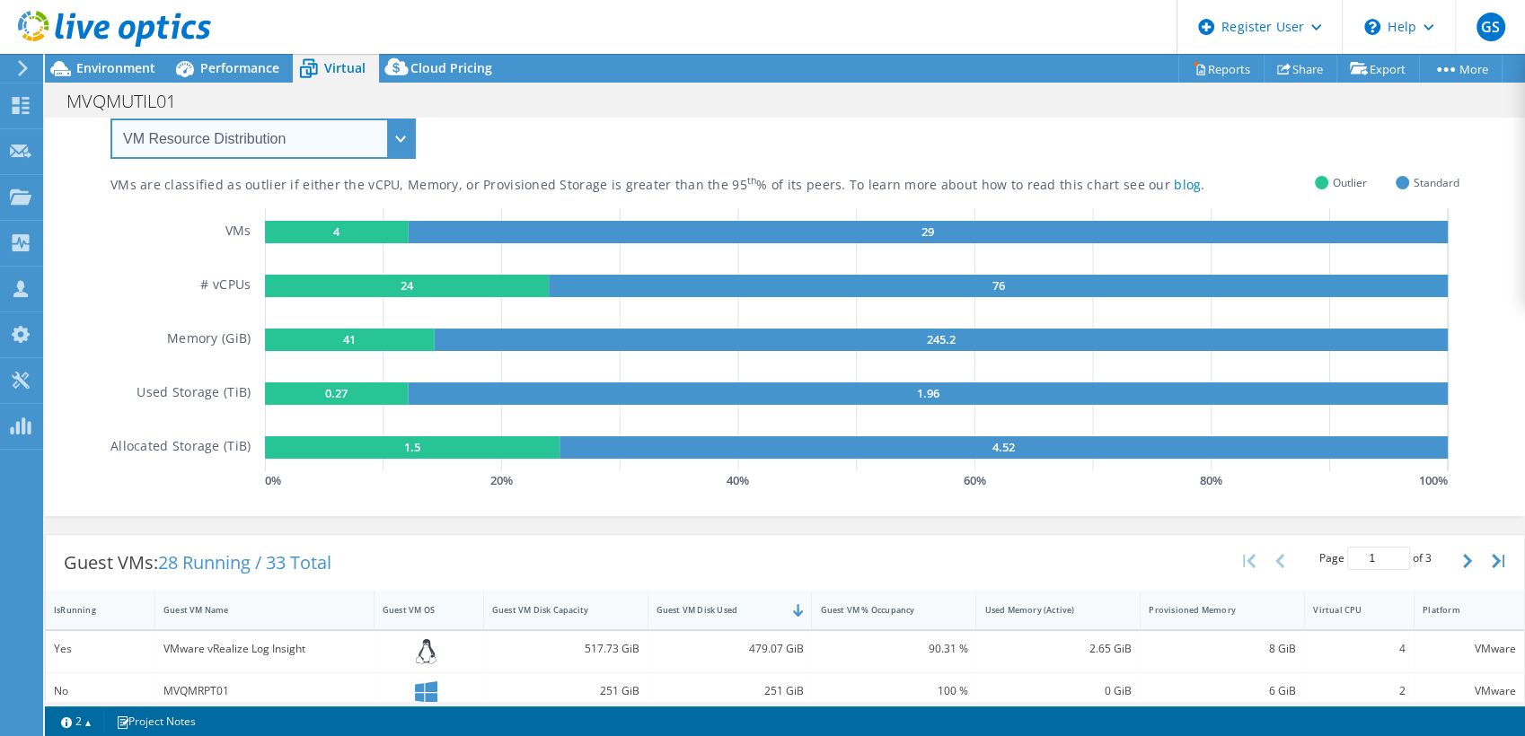
select select "Over Provisioning"
click at [110, 119] on select "VM Resource Distribution Provisioning Contrast Over Provisioning" at bounding box center [262, 139] width 305 height 40
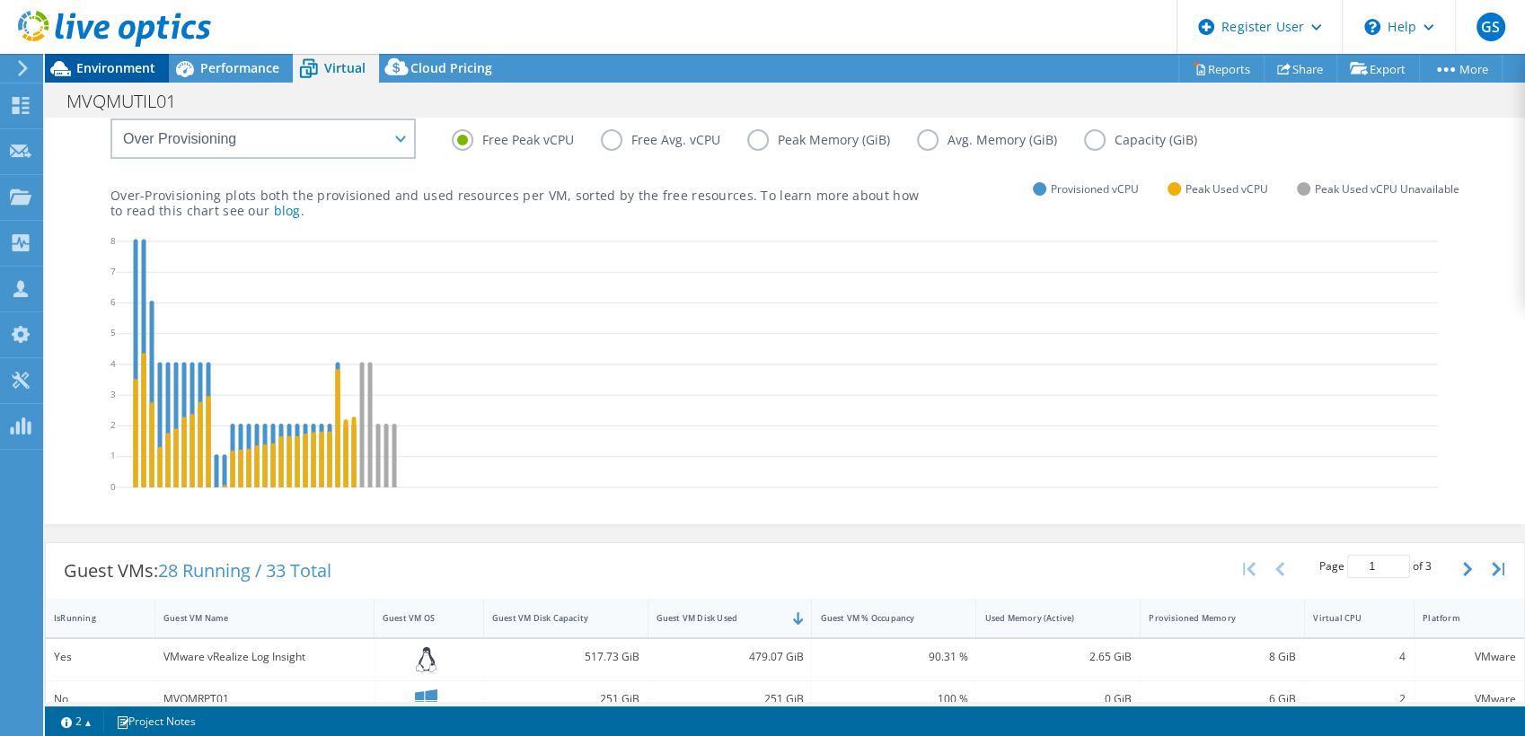
click at [112, 65] on span "Environment" at bounding box center [115, 67] width 79 height 17
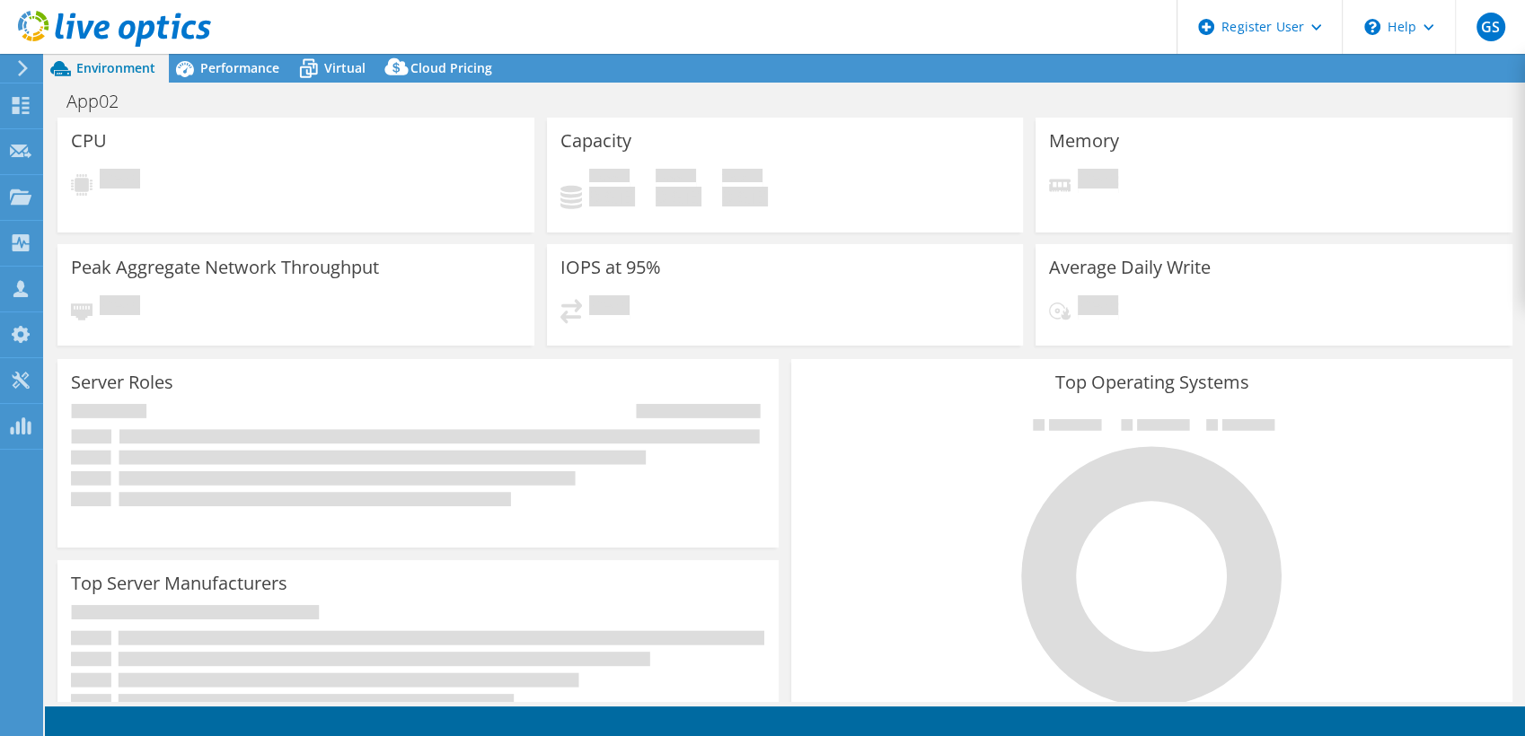
select select "USEast"
select select "USD"
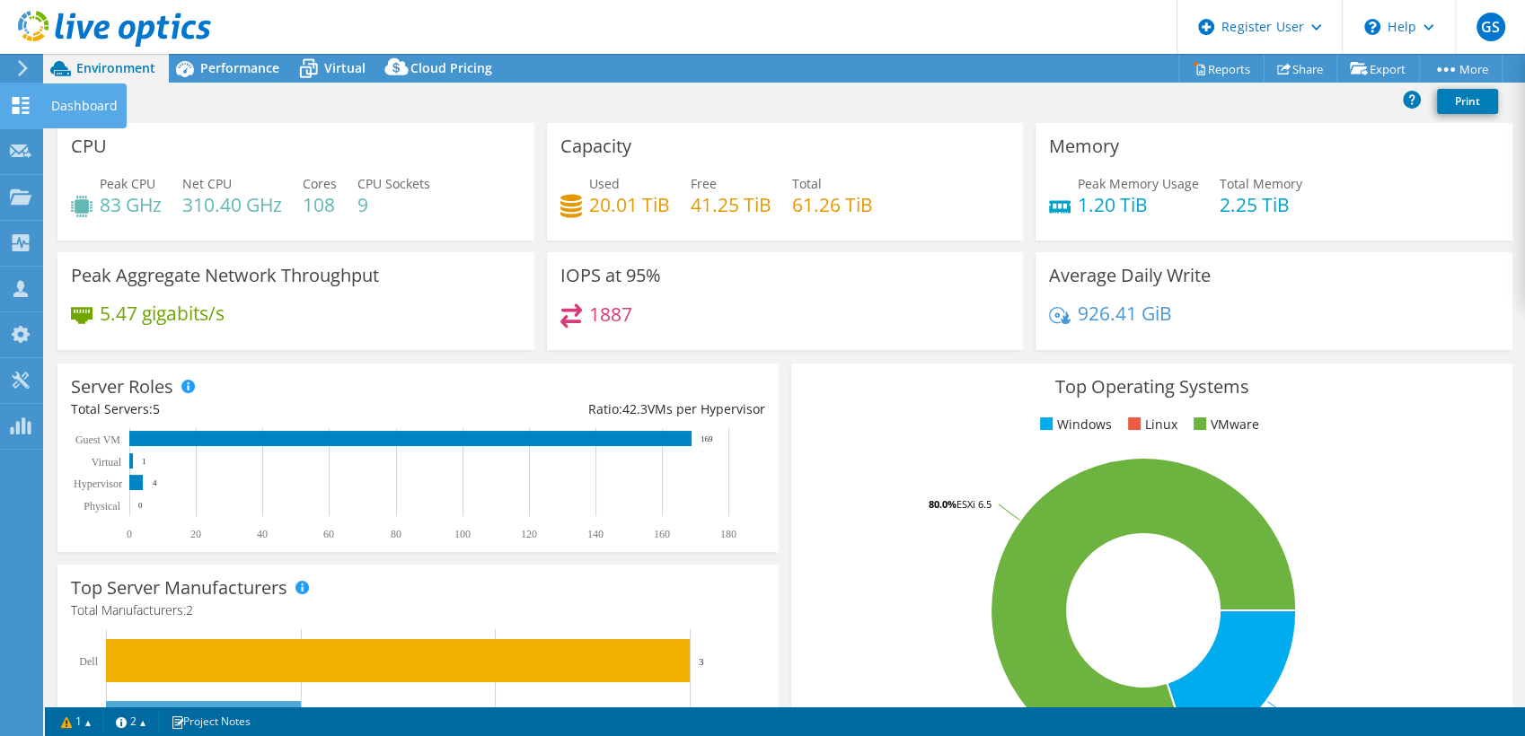
click at [16, 103] on use at bounding box center [21, 105] width 17 height 17
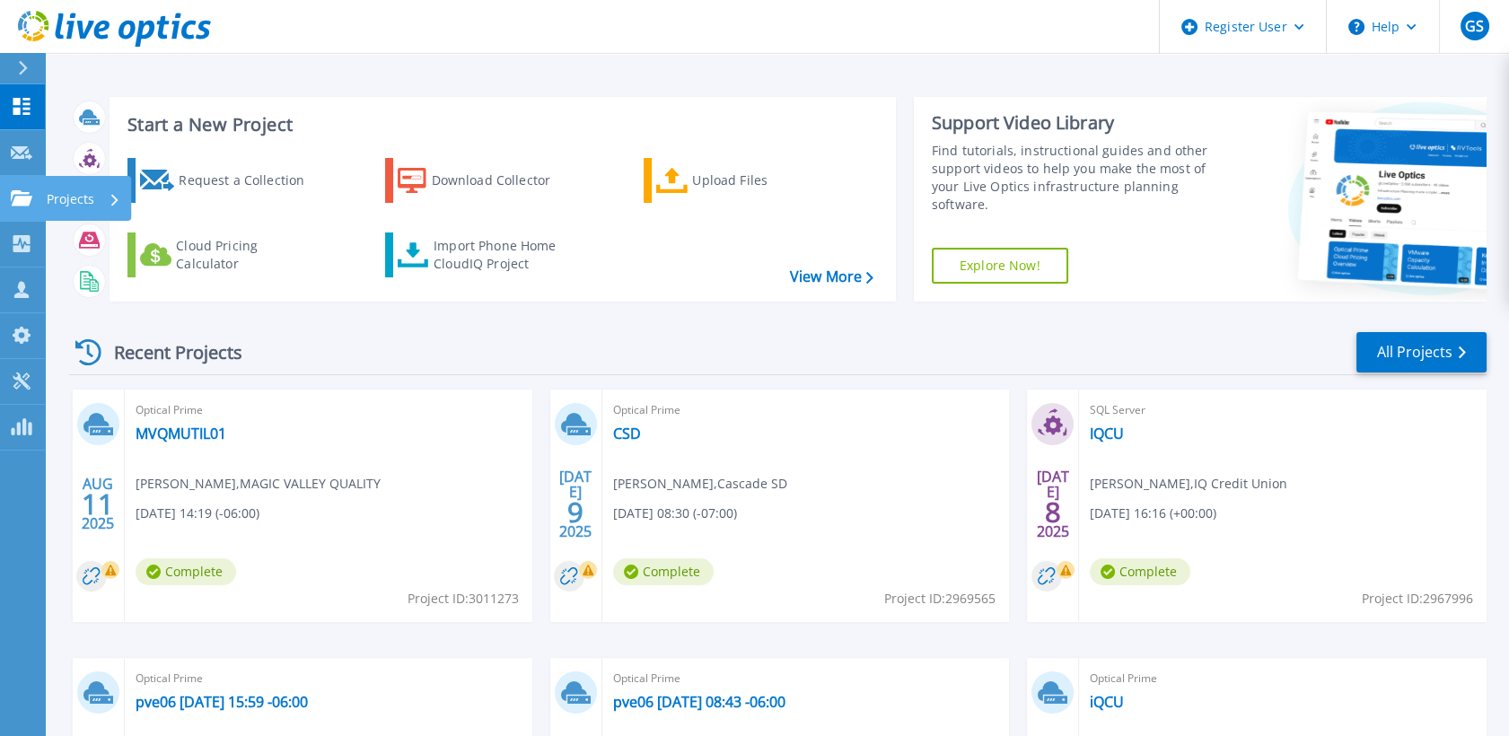
click at [25, 193] on icon at bounding box center [22, 197] width 22 height 15
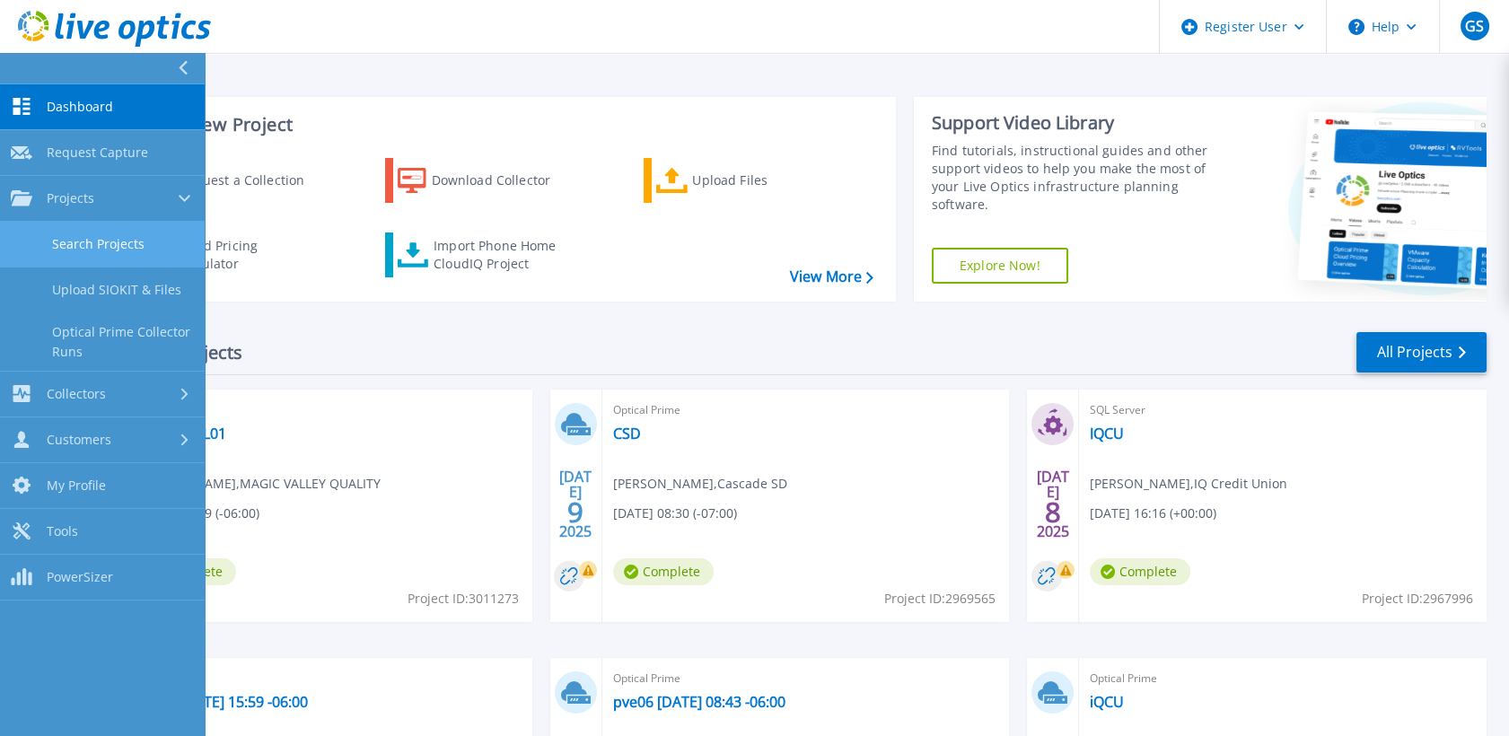
click at [106, 235] on link "Search Projects" at bounding box center [102, 245] width 205 height 46
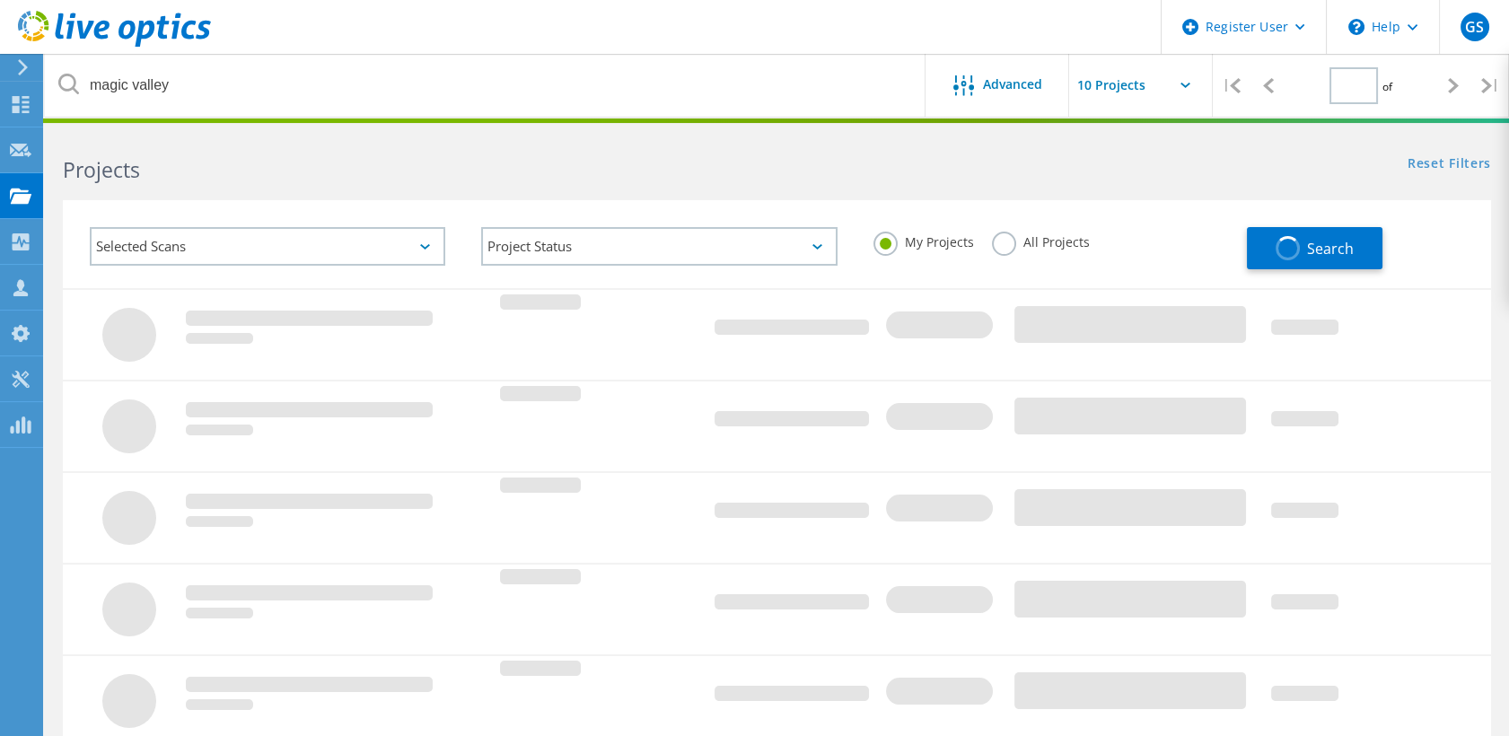
type input "1"
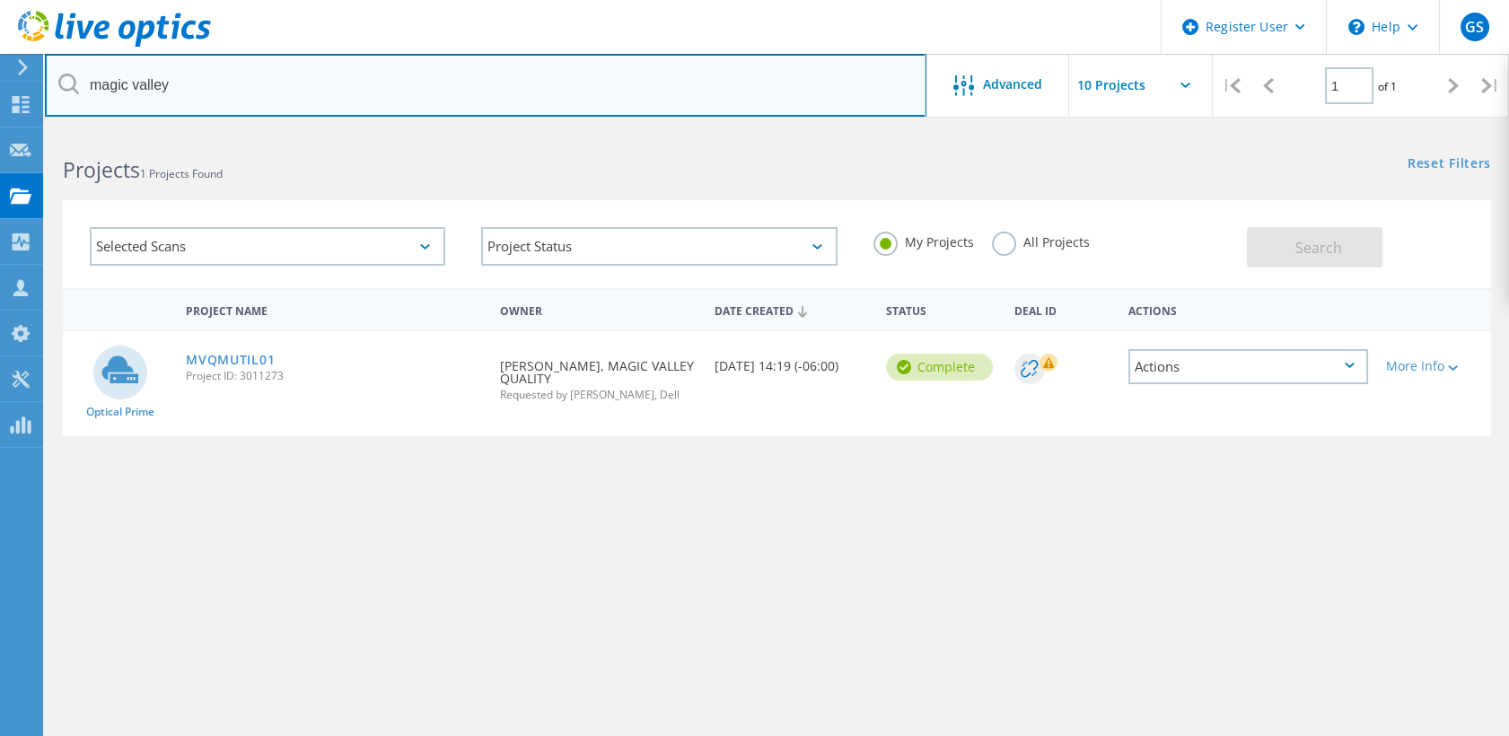
click at [441, 91] on input "magic valley" at bounding box center [486, 85] width 882 height 63
type input "sccu"
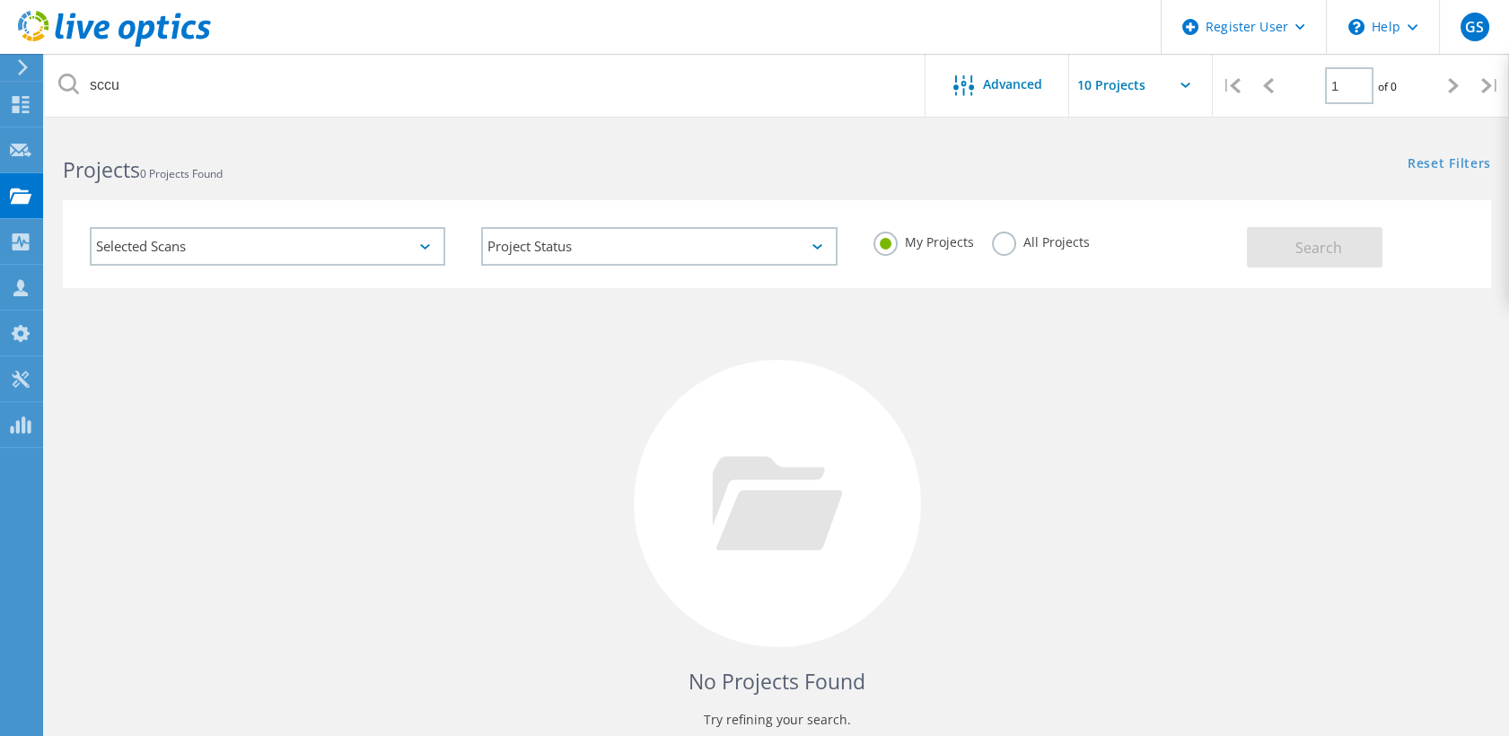
click at [1024, 240] on label "All Projects" at bounding box center [1041, 240] width 98 height 17
click at [0, 0] on input "All Projects" at bounding box center [0, 0] width 0 height 0
click at [1333, 241] on span "Search" at bounding box center [1319, 248] width 47 height 20
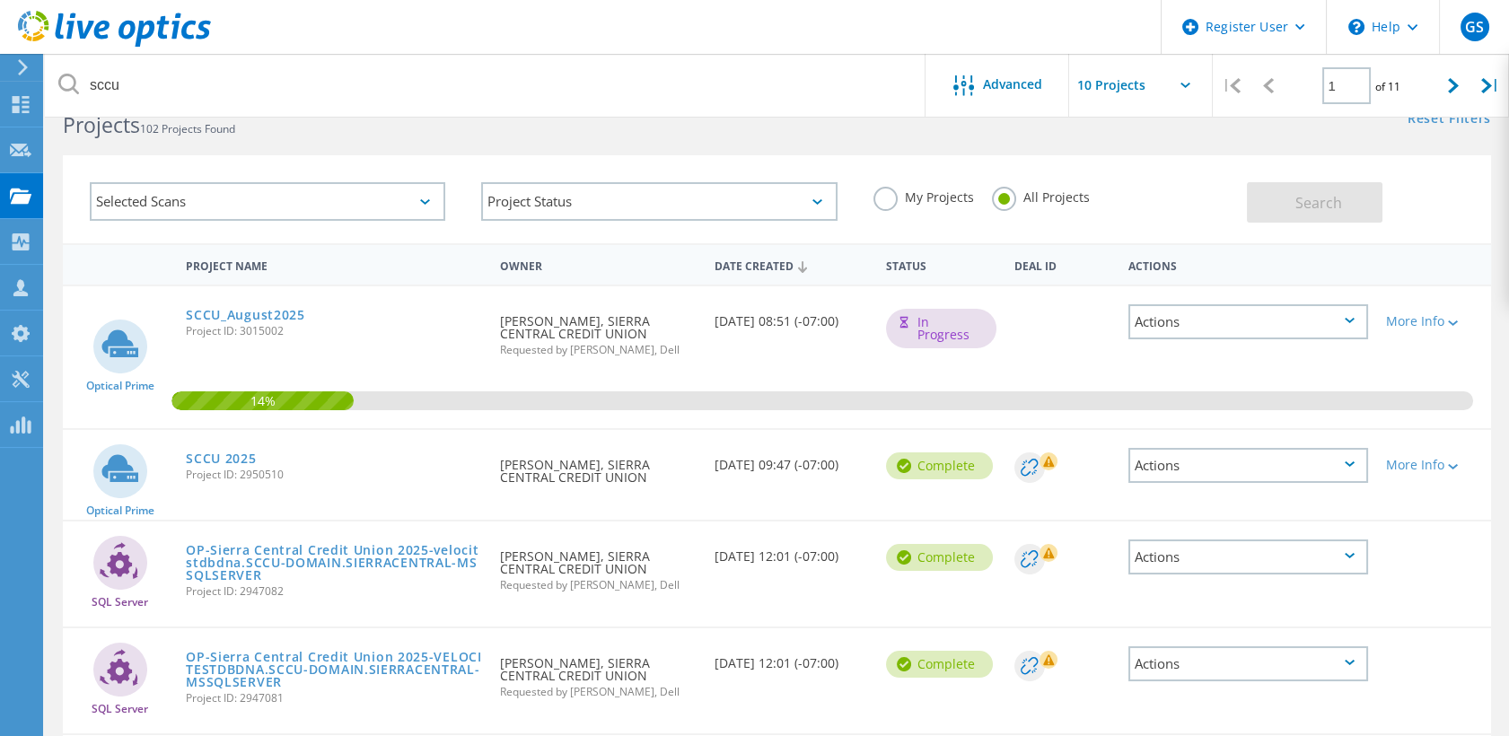
scroll to position [100, 0]
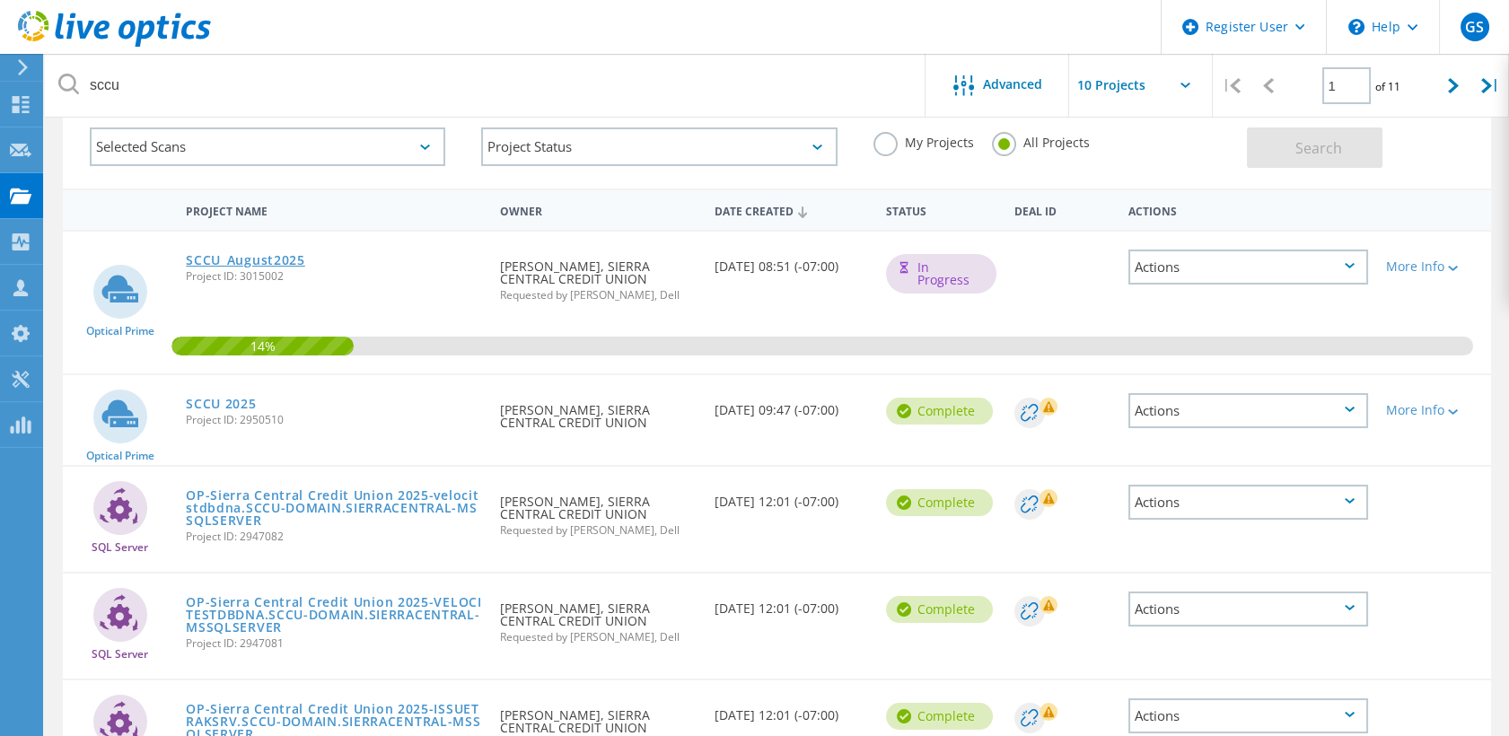
click at [237, 256] on link "SCCU_August2025" at bounding box center [245, 260] width 119 height 13
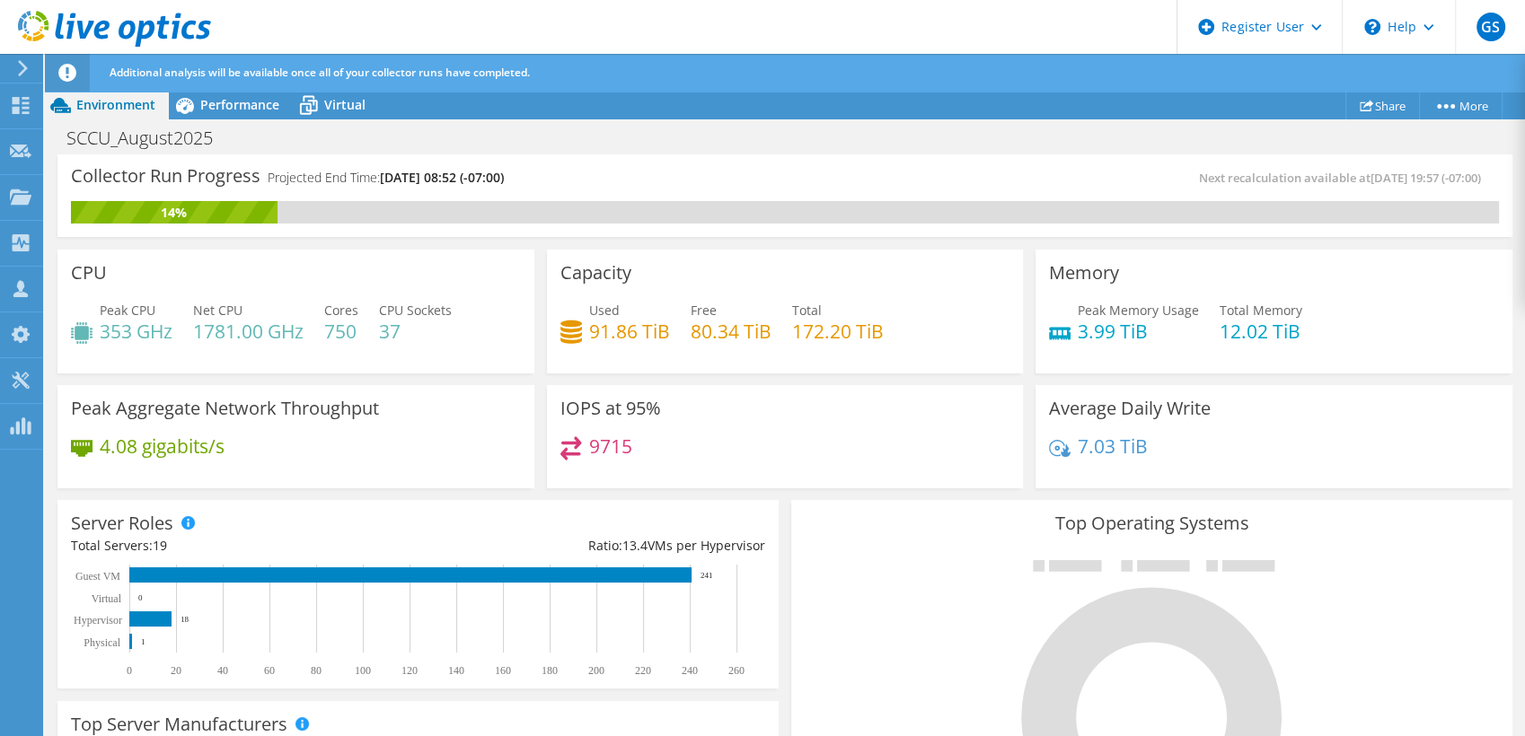
scroll to position [299, 0]
click at [219, 100] on span "Performance" at bounding box center [239, 104] width 79 height 17
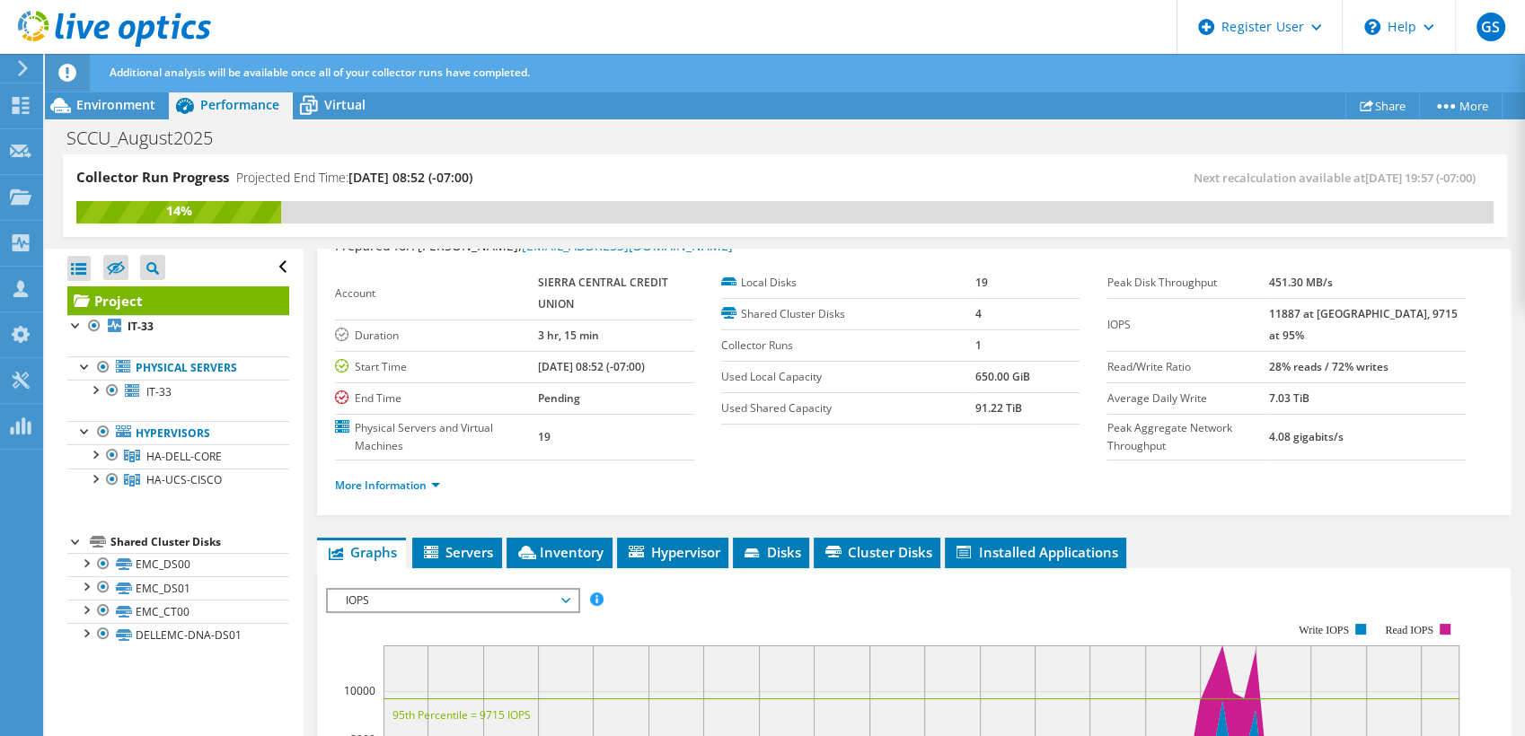
scroll to position [0, 0]
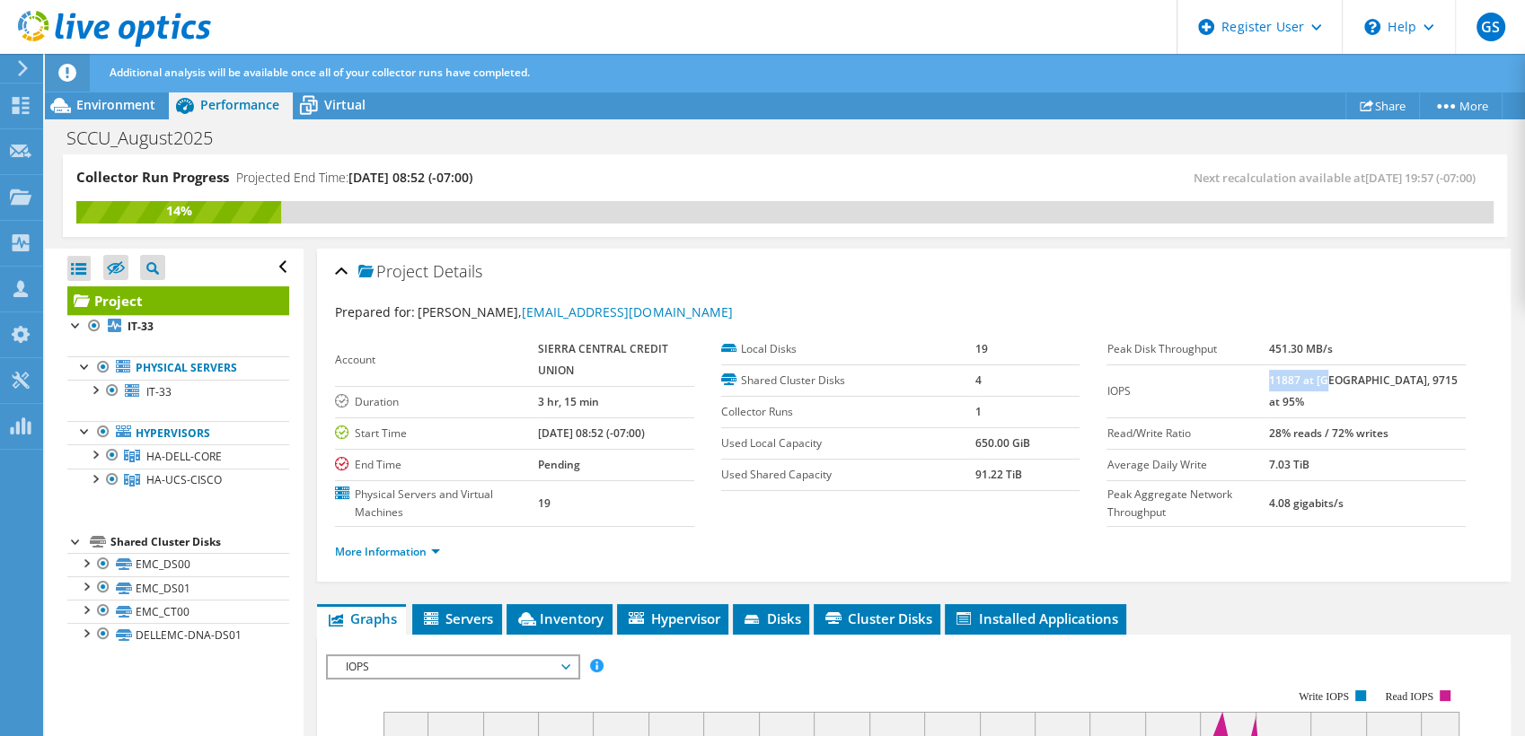
drag, startPoint x: 1301, startPoint y: 383, endPoint x: 1361, endPoint y: 379, distance: 60.3
click at [1361, 379] on b "11887 at [GEOGRAPHIC_DATA], 9715 at 95%" at bounding box center [1363, 391] width 189 height 37
drag, startPoint x: 1361, startPoint y: 379, endPoint x: 1301, endPoint y: 511, distance: 145.1
click at [1301, 511] on section "Prepared for: [PERSON_NAME], [EMAIL_ADDRESS][DOMAIN_NAME] Account SIERRA CENTRA…" at bounding box center [913, 440] width 1157 height 275
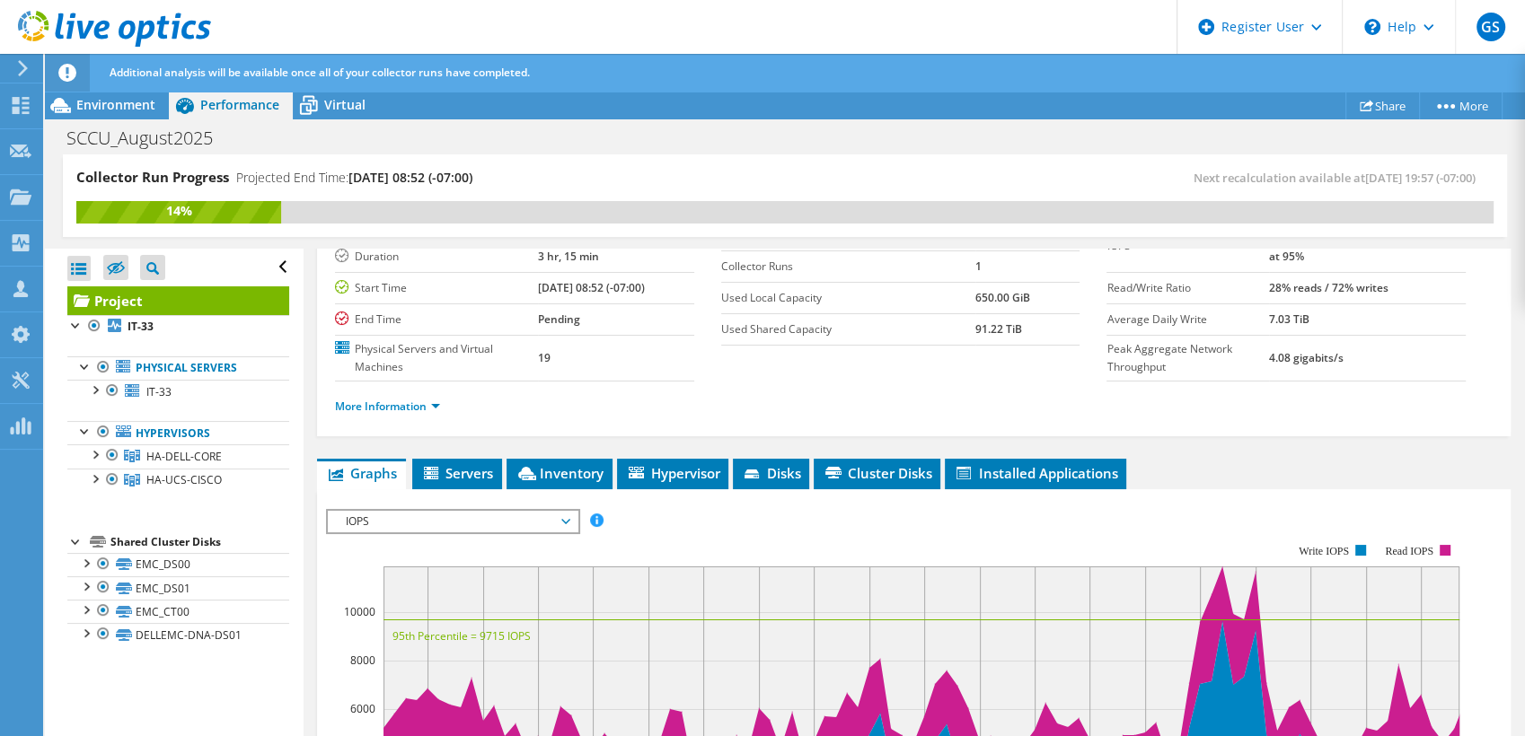
scroll to position [299, 0]
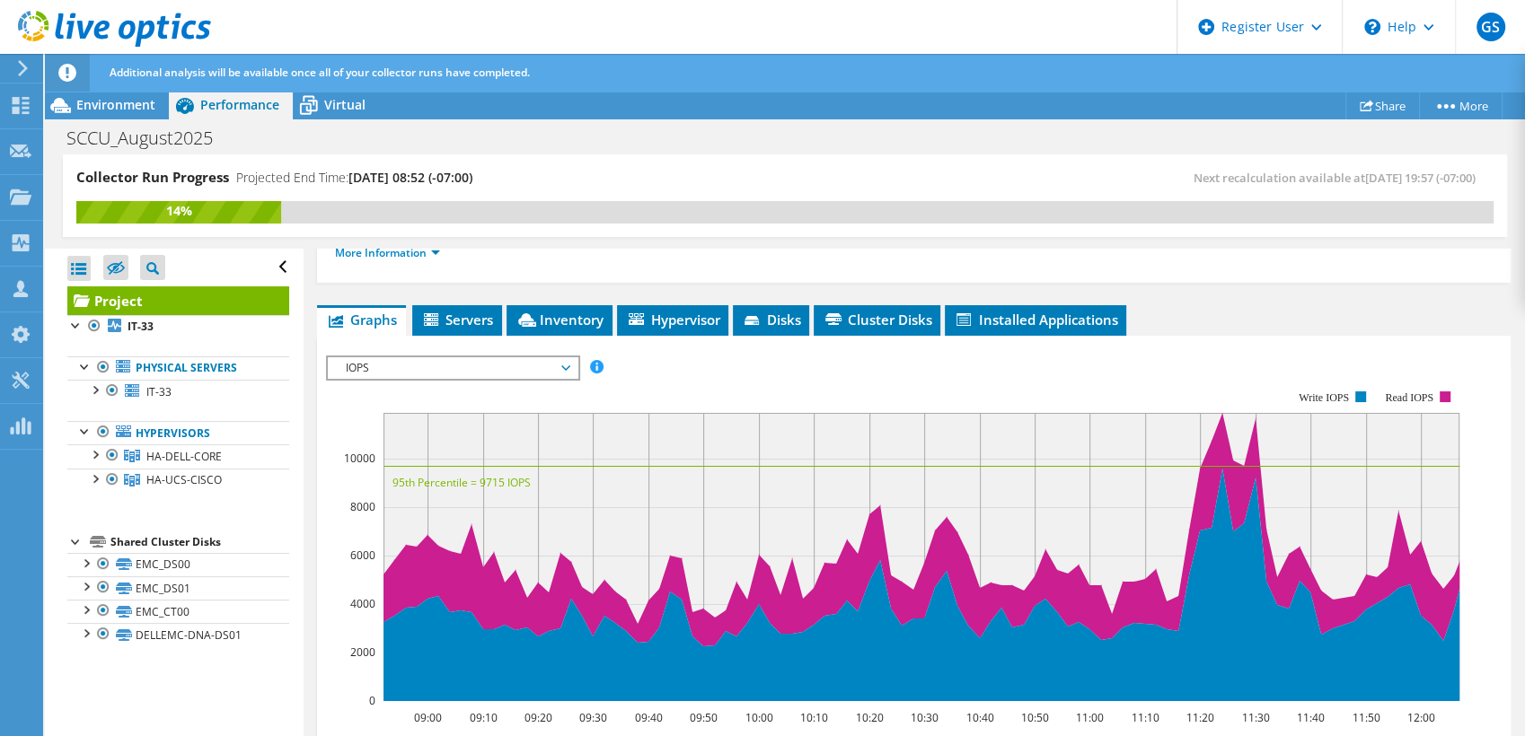
click at [368, 358] on span "IOPS" at bounding box center [452, 368] width 231 height 22
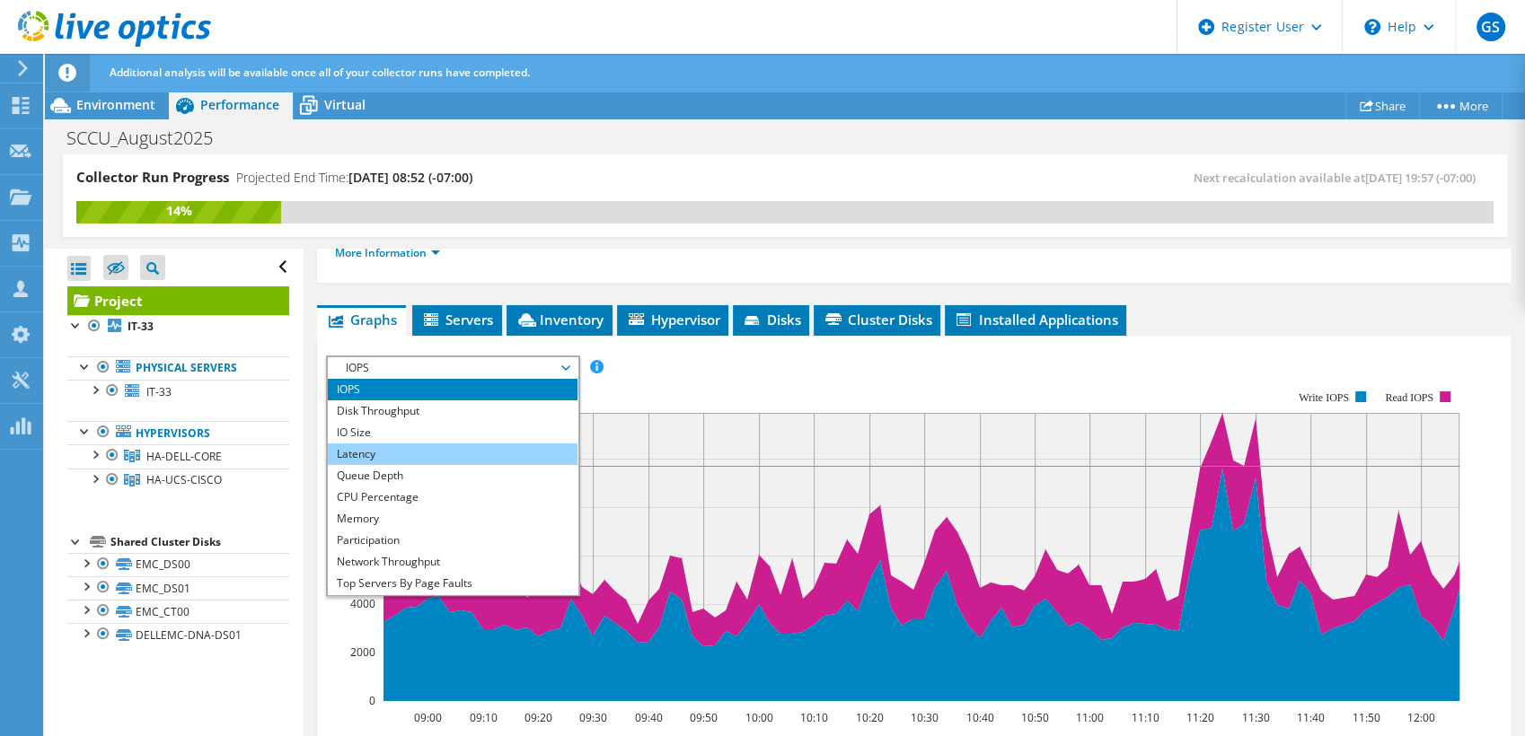
click at [395, 453] on li "Latency" at bounding box center [452, 455] width 249 height 22
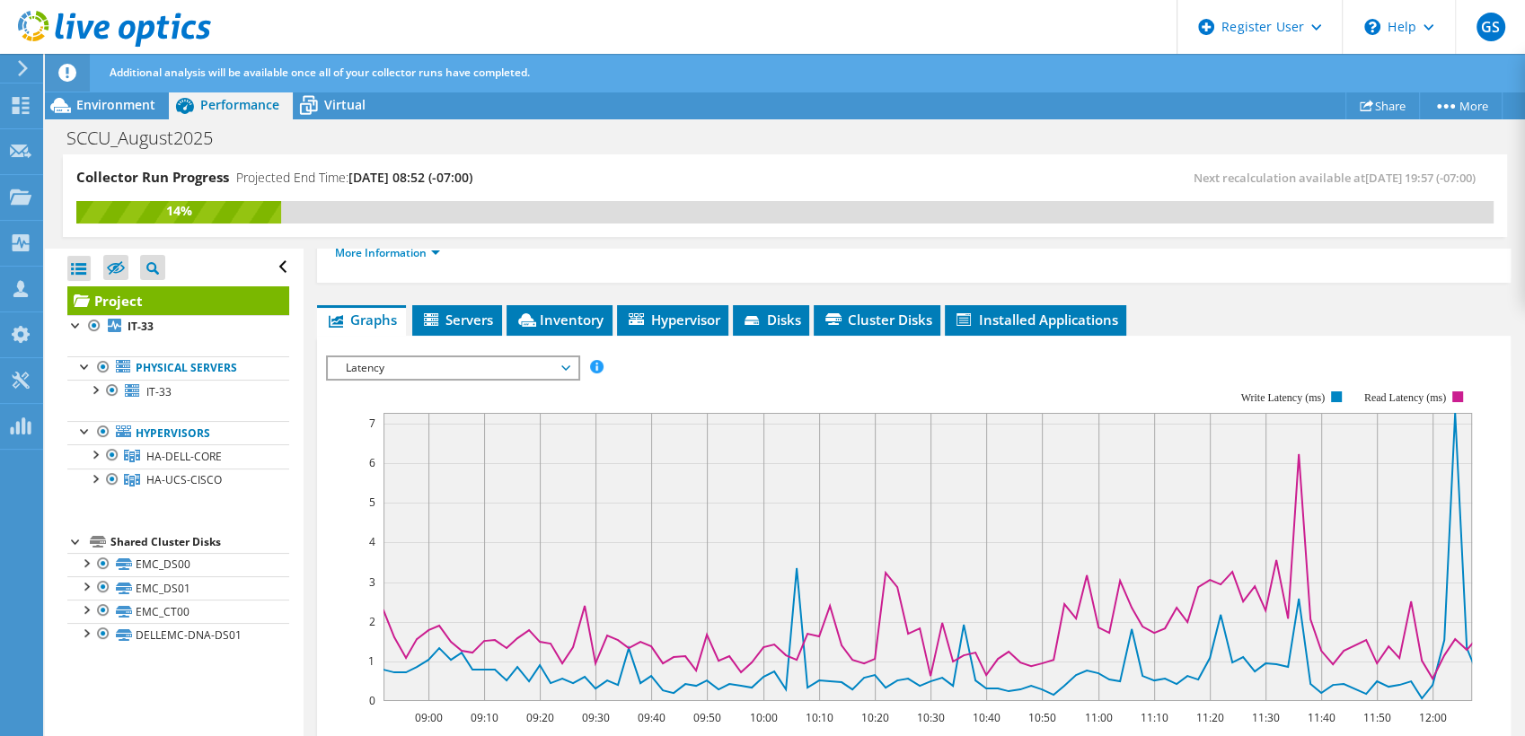
click at [453, 372] on span "Latency" at bounding box center [452, 368] width 231 height 22
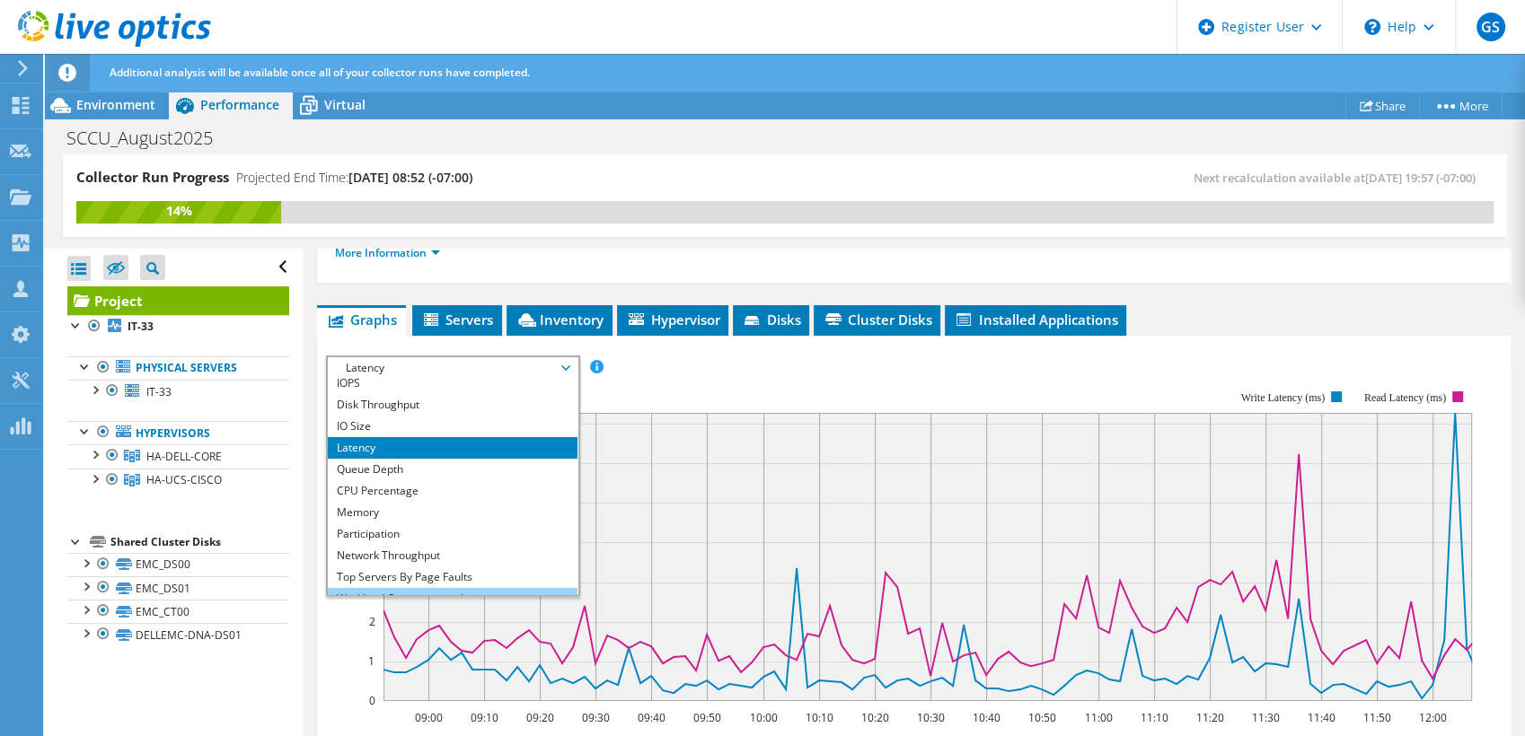
scroll to position [0, 0]
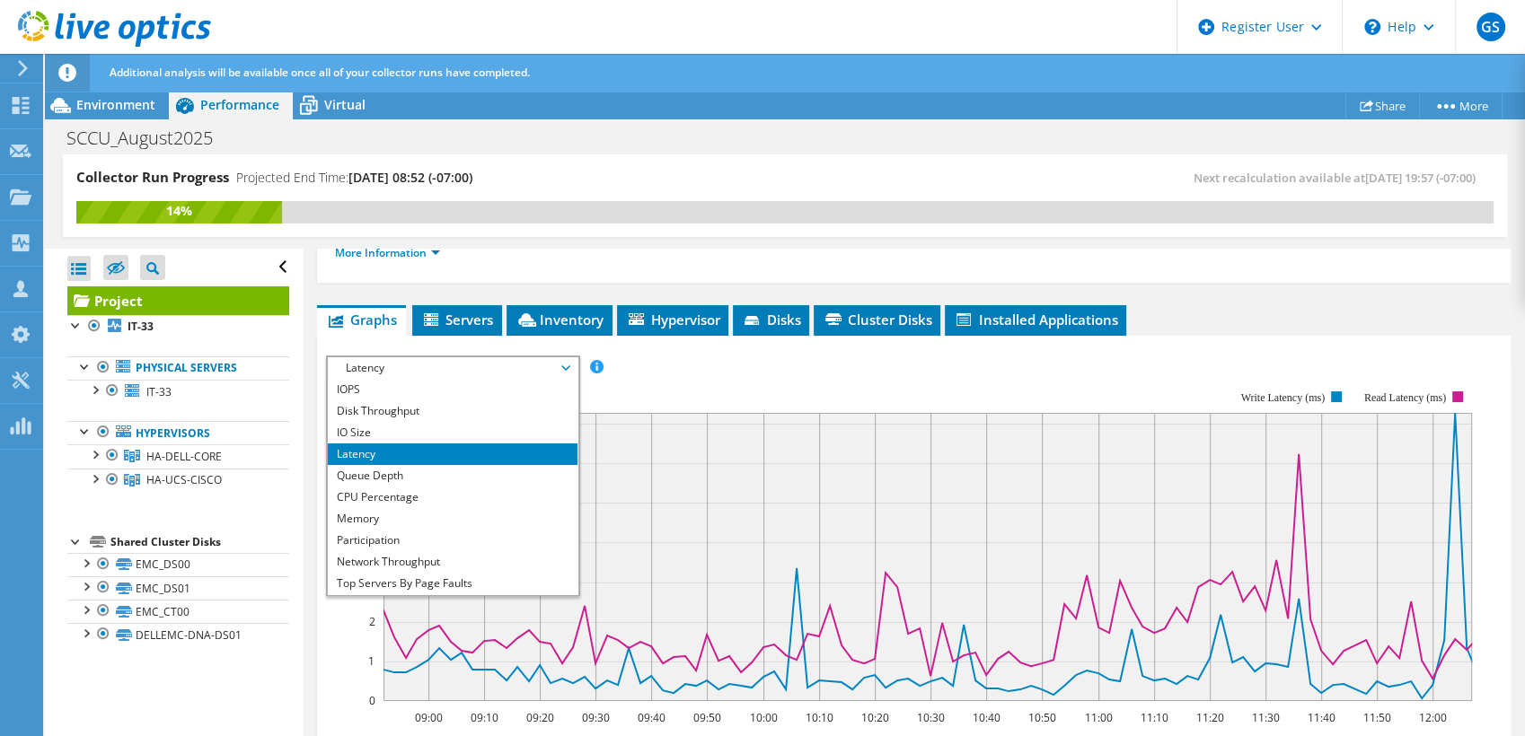
click at [1296, 313] on ul "Graphs Servers Inventory Hypervisor Disks Cluster Disks Installed Applications" at bounding box center [913, 320] width 1193 height 31
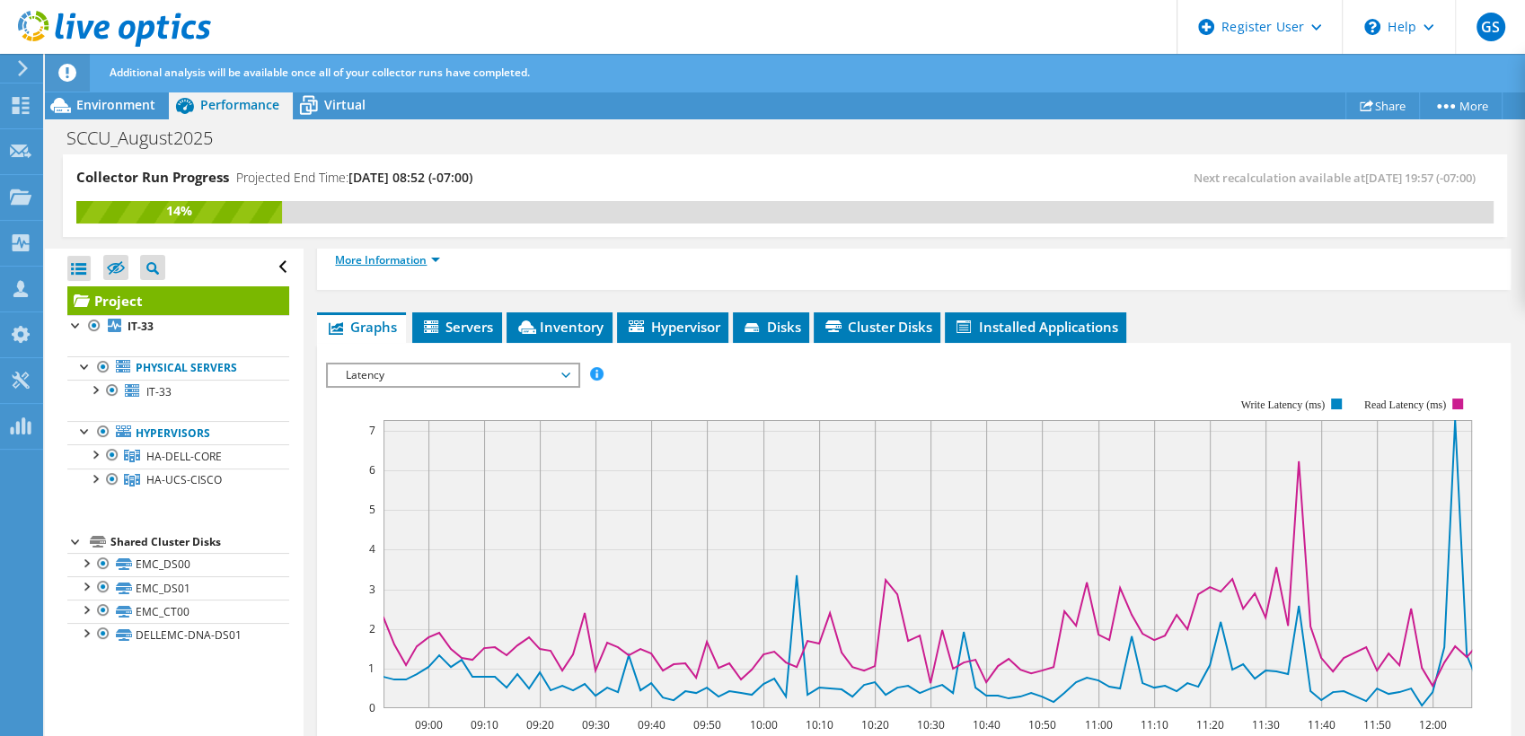
scroll to position [199, 0]
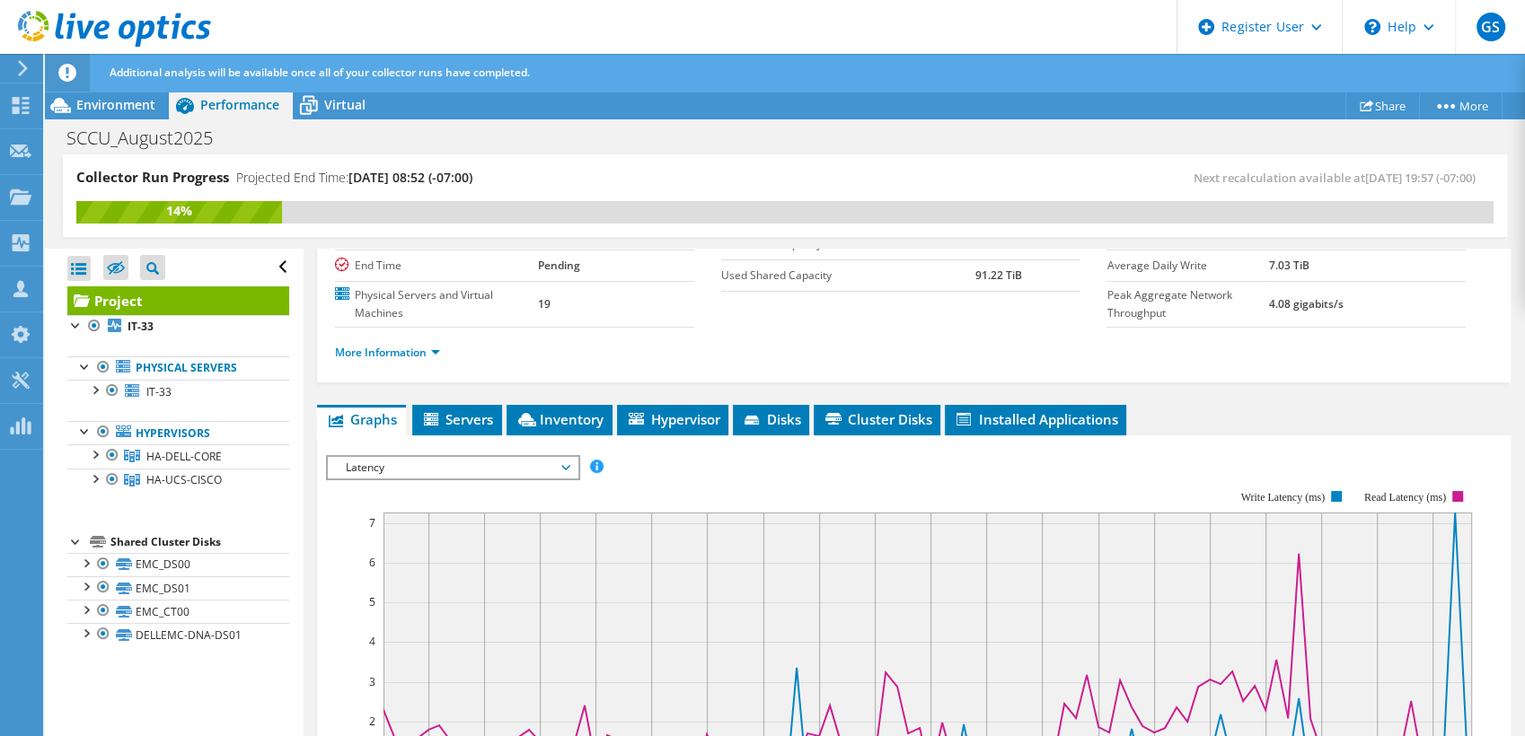
click at [415, 462] on span "Latency" at bounding box center [452, 468] width 231 height 22
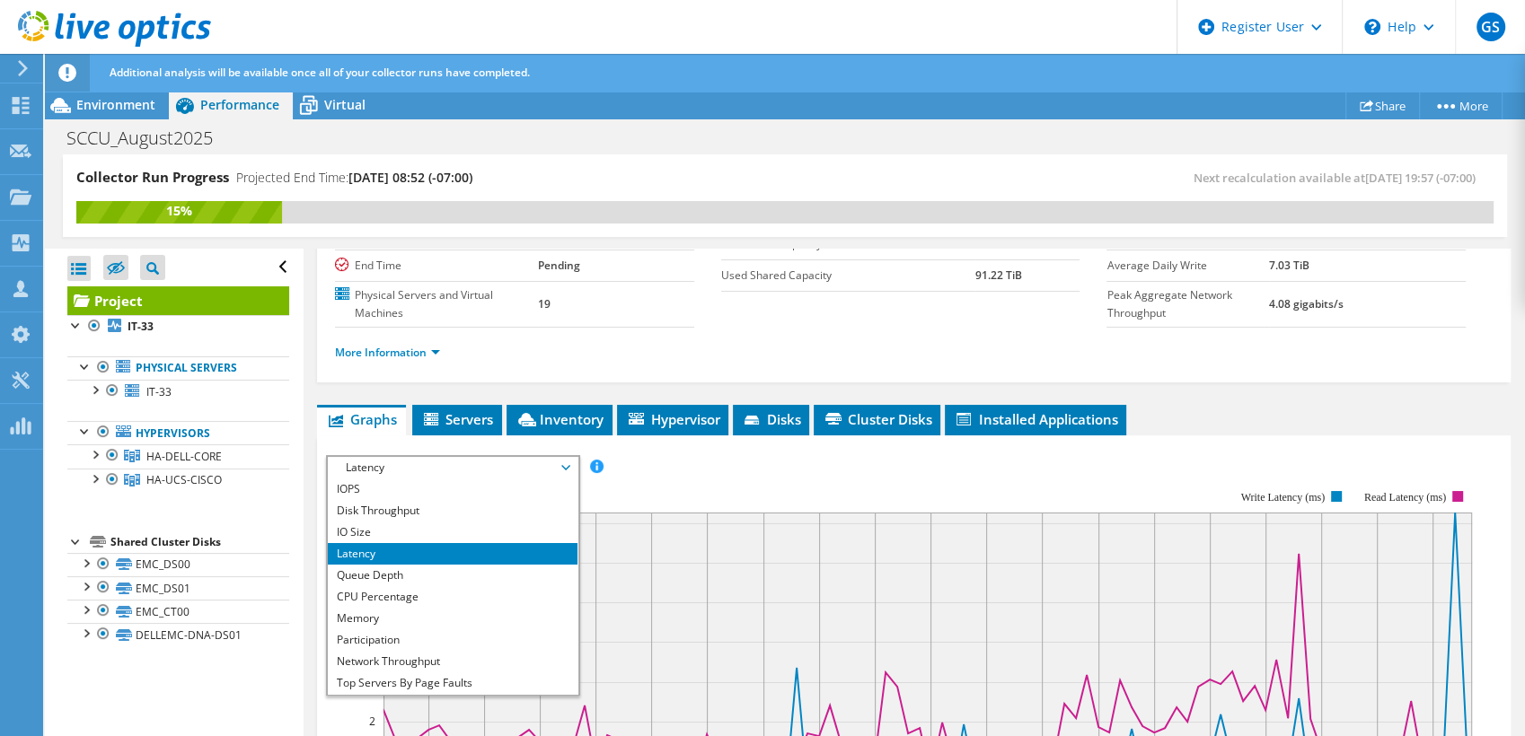
click at [396, 552] on li "Latency" at bounding box center [452, 554] width 249 height 22
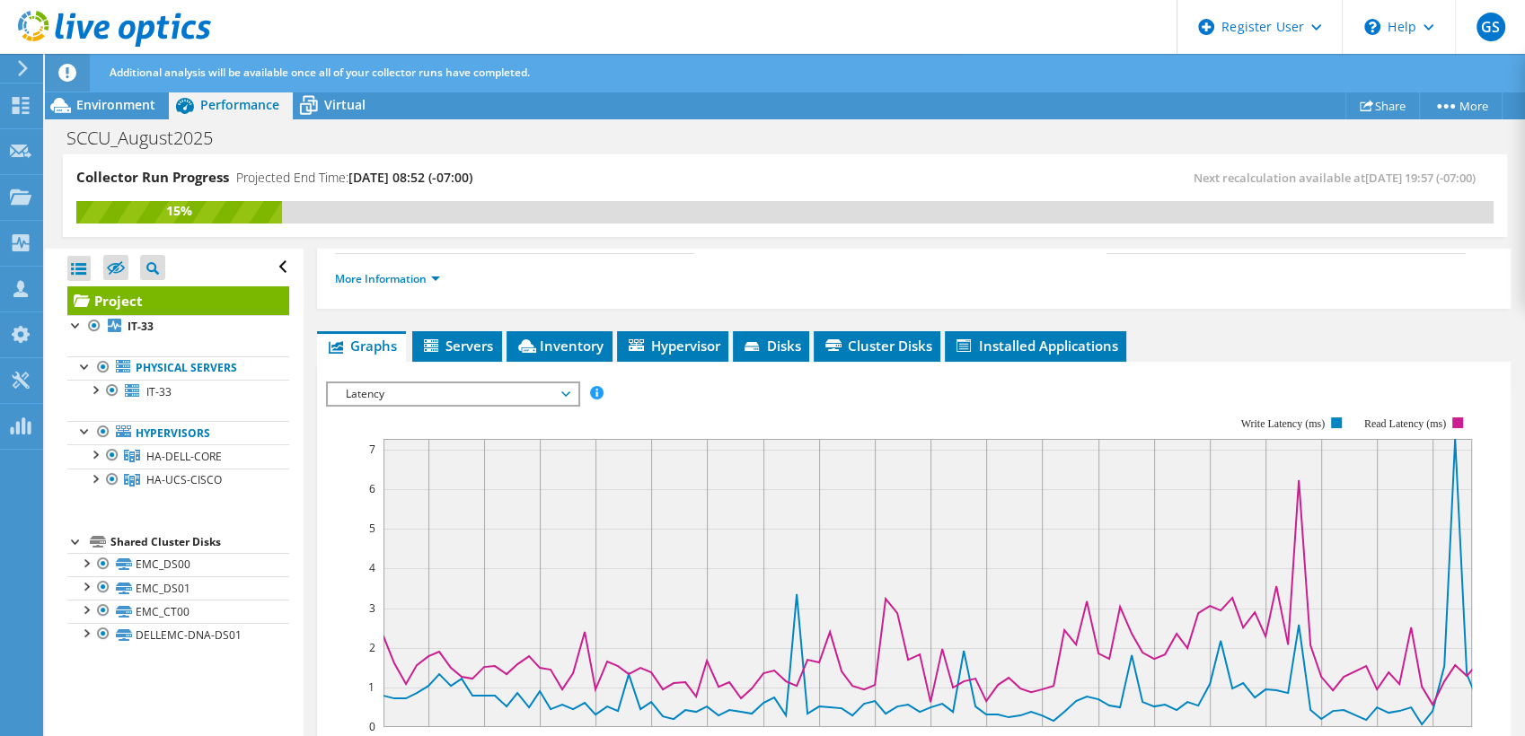
scroll to position [299, 0]
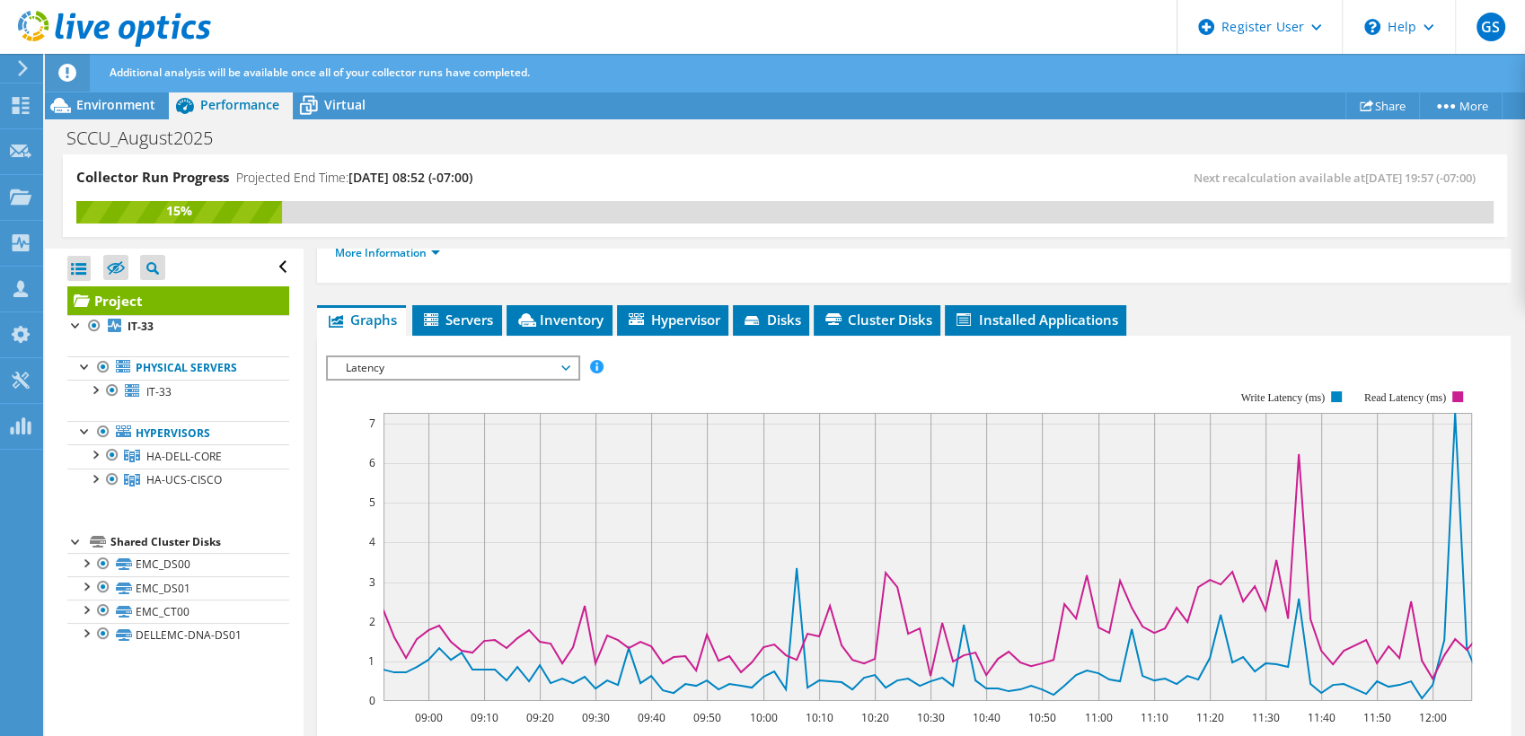
click at [443, 372] on span "Latency" at bounding box center [452, 368] width 231 height 22
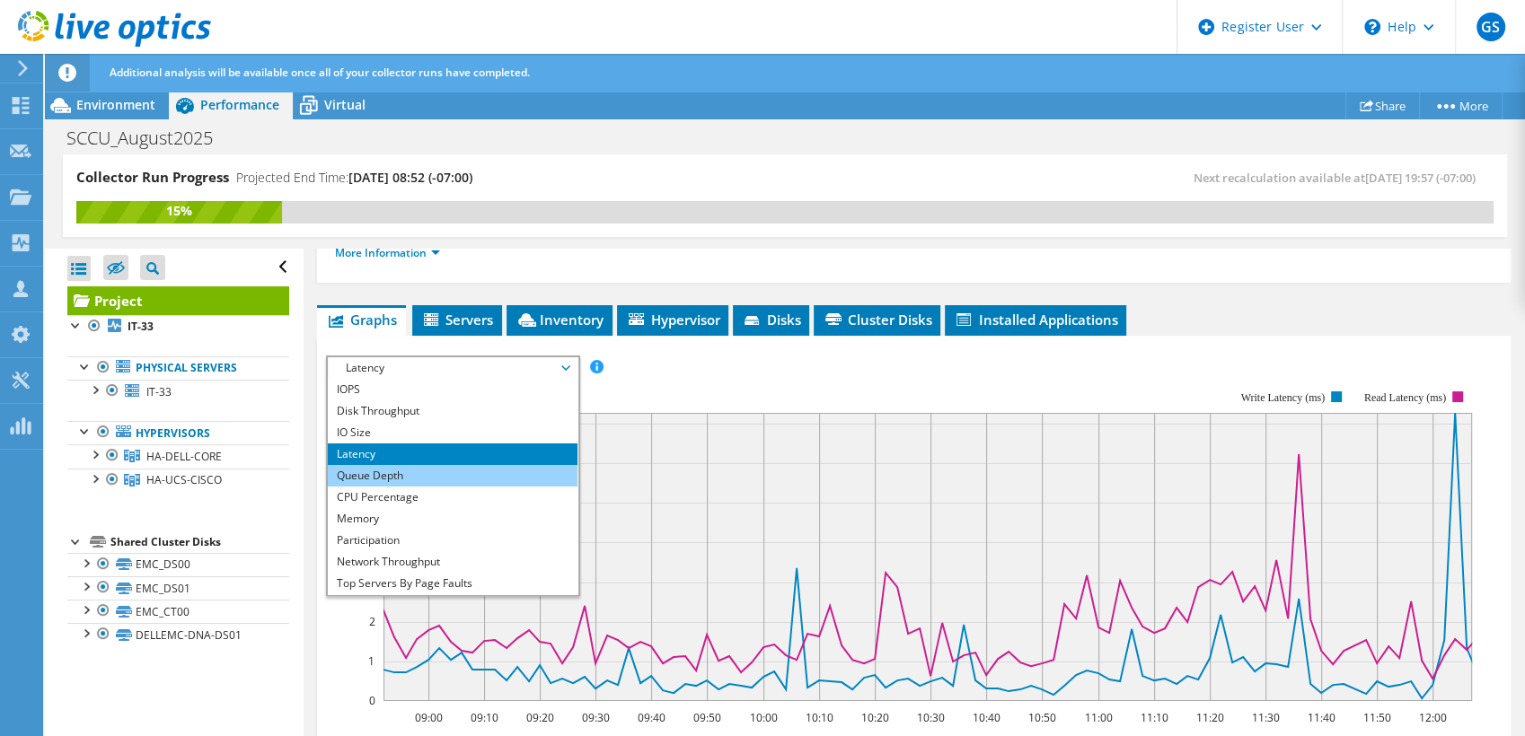
click at [406, 478] on li "Queue Depth" at bounding box center [452, 476] width 249 height 22
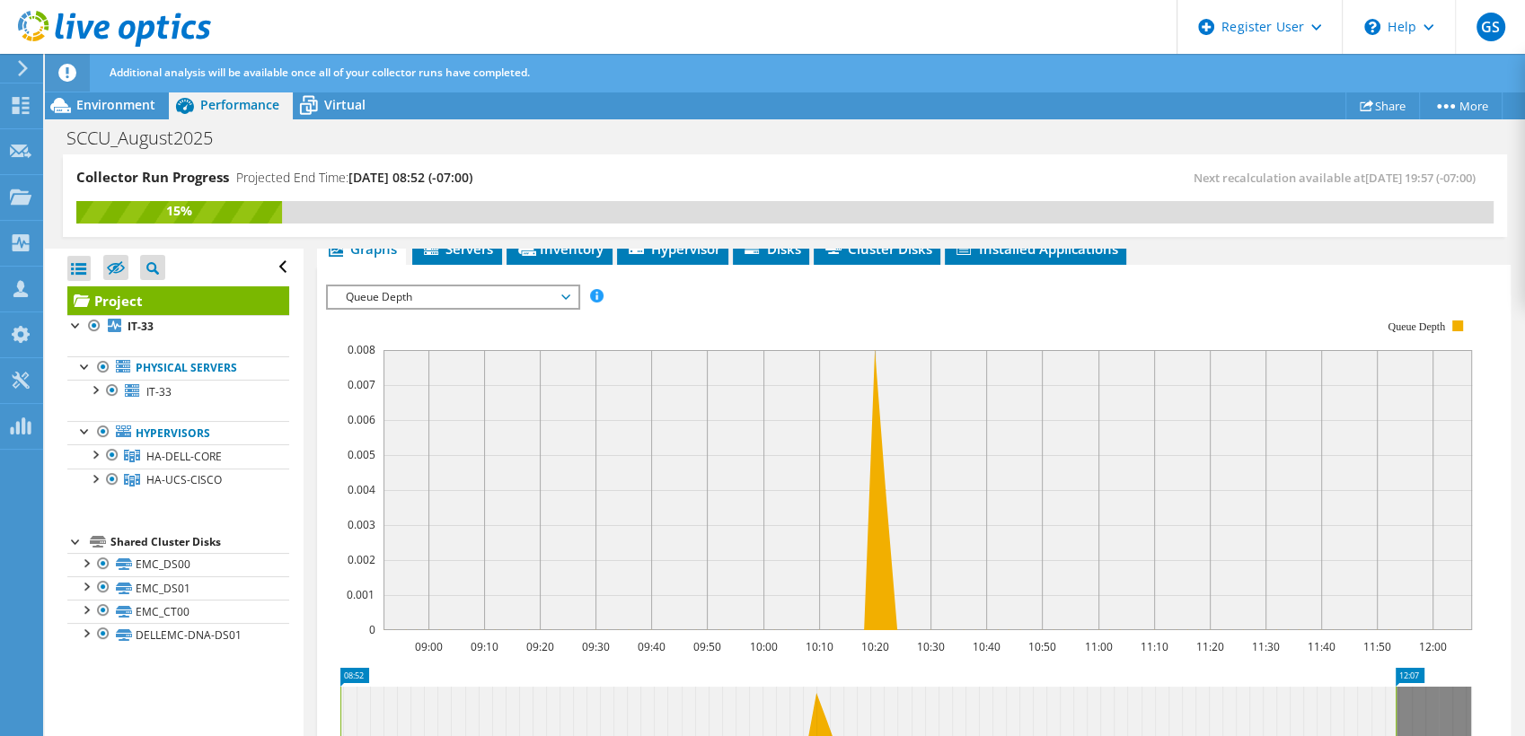
scroll to position [399, 0]
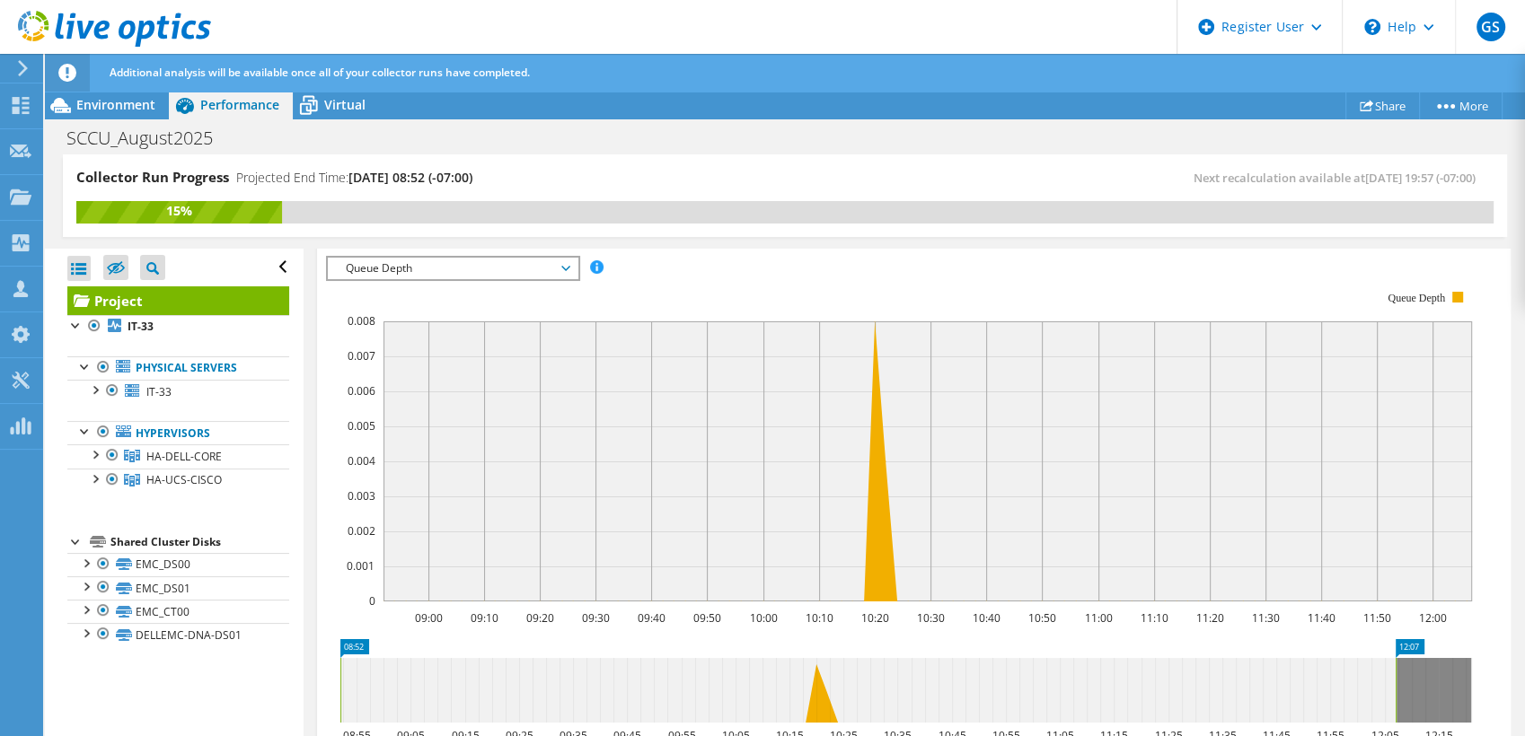
click at [431, 263] on span "Queue Depth" at bounding box center [452, 269] width 231 height 22
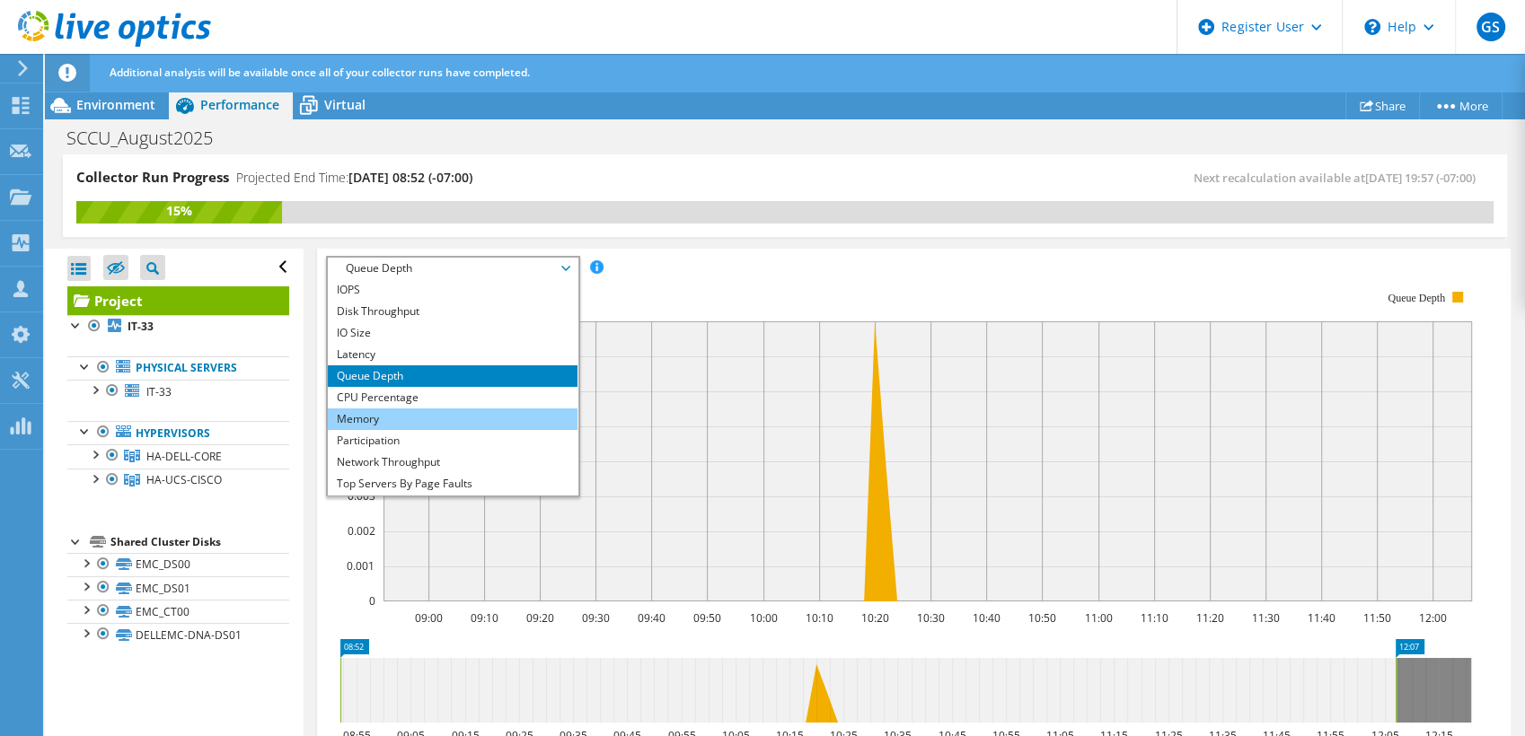
scroll to position [65, 0]
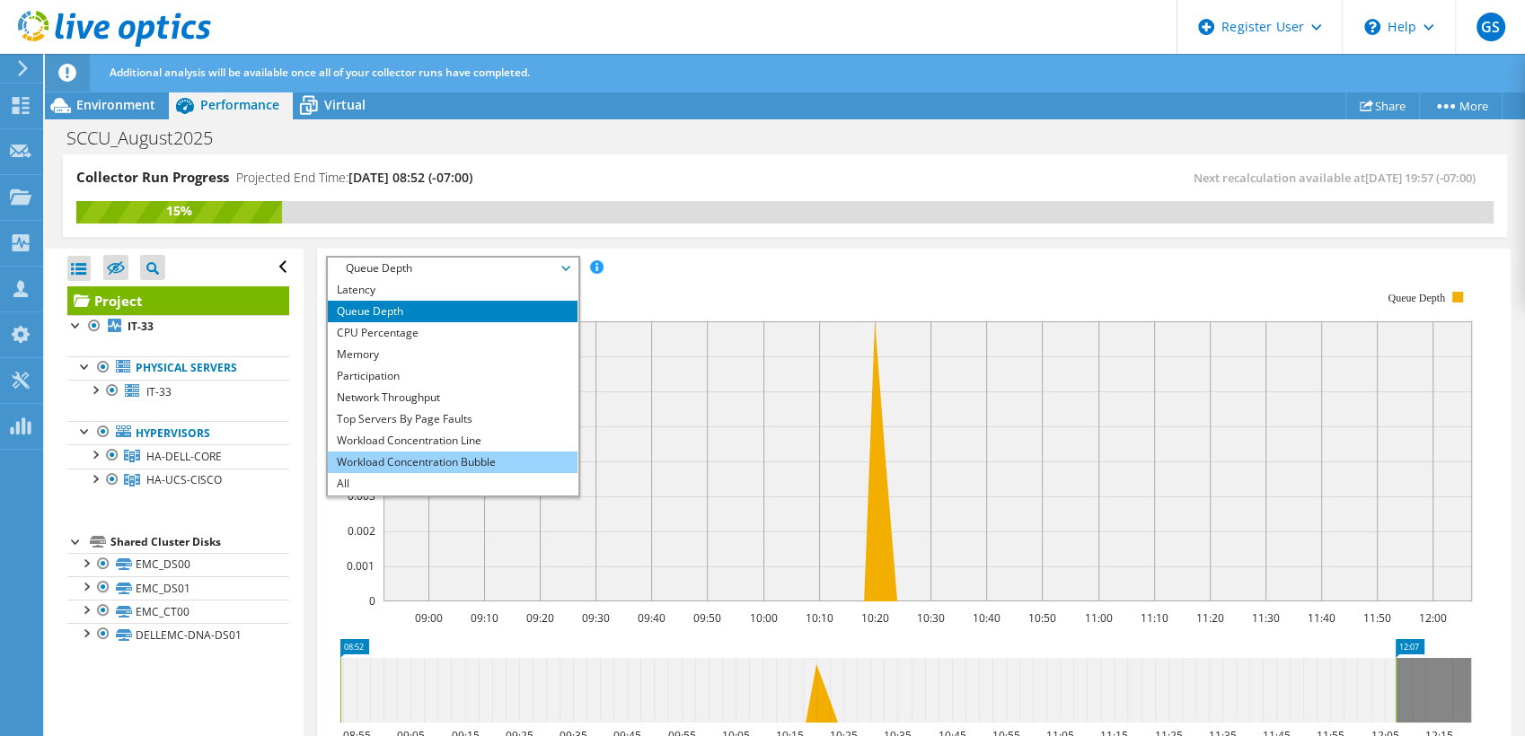
click at [403, 455] on li "Workload Concentration Bubble" at bounding box center [452, 463] width 249 height 22
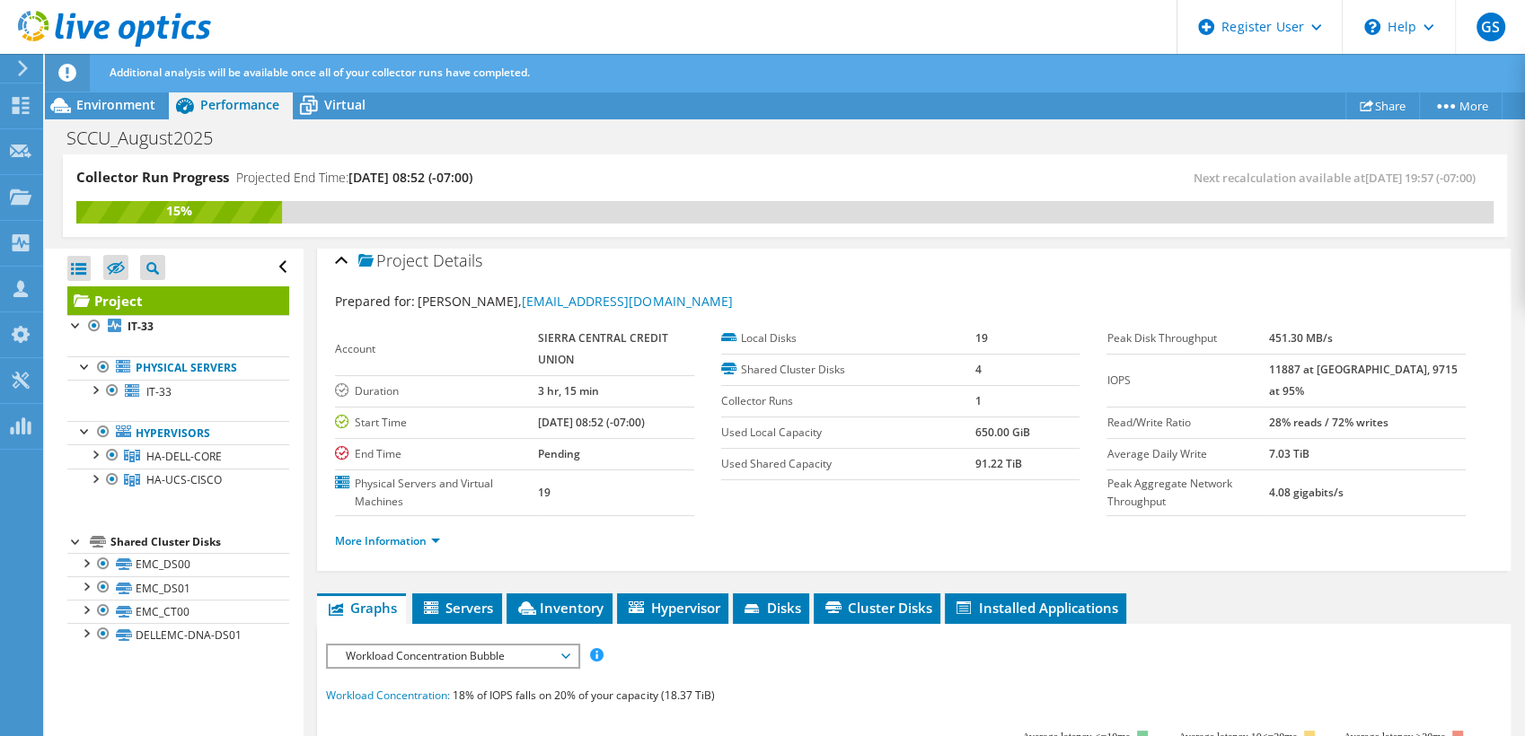
scroll to position [0, 0]
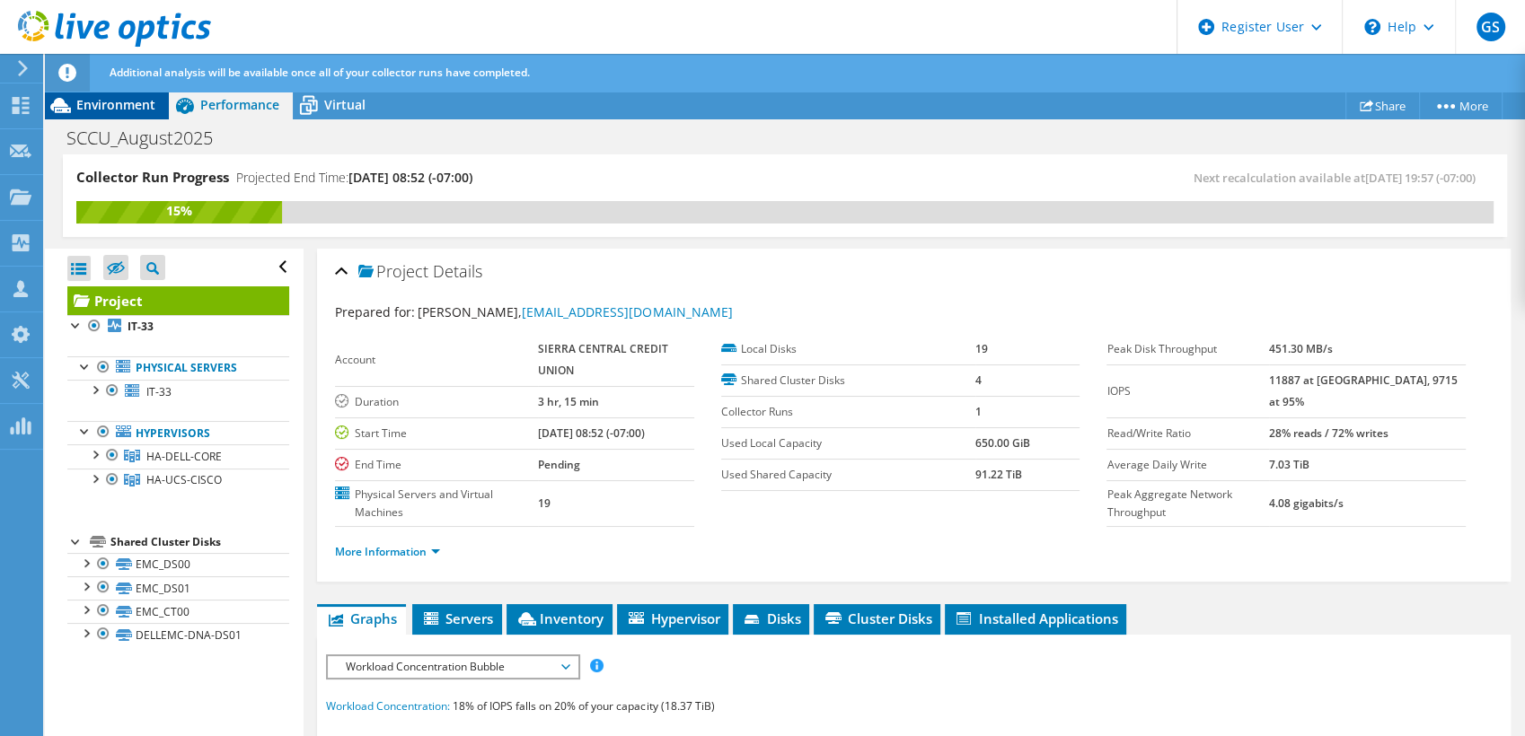
click at [123, 106] on span "Environment" at bounding box center [115, 104] width 79 height 17
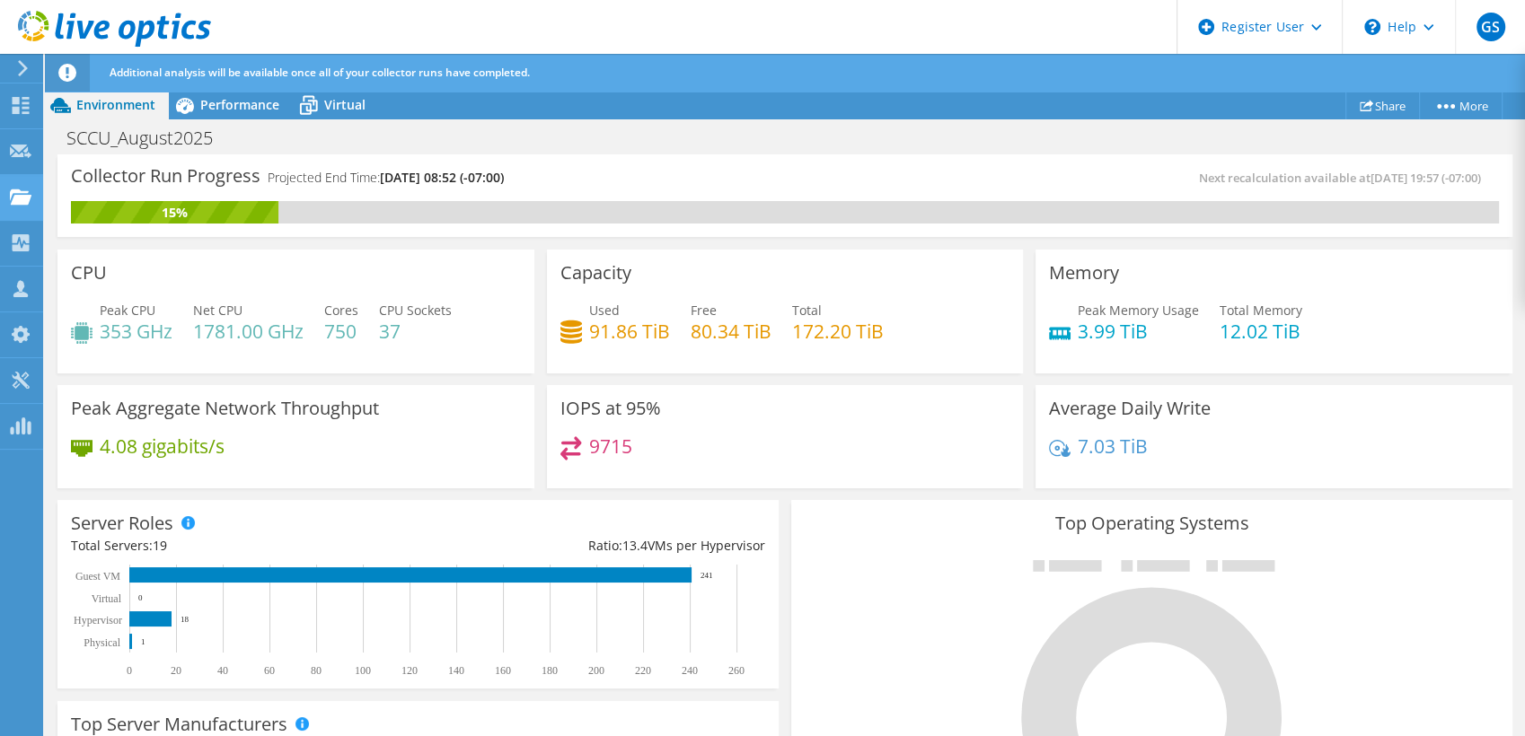
scroll to position [498, 0]
